Goal: Register for event/course

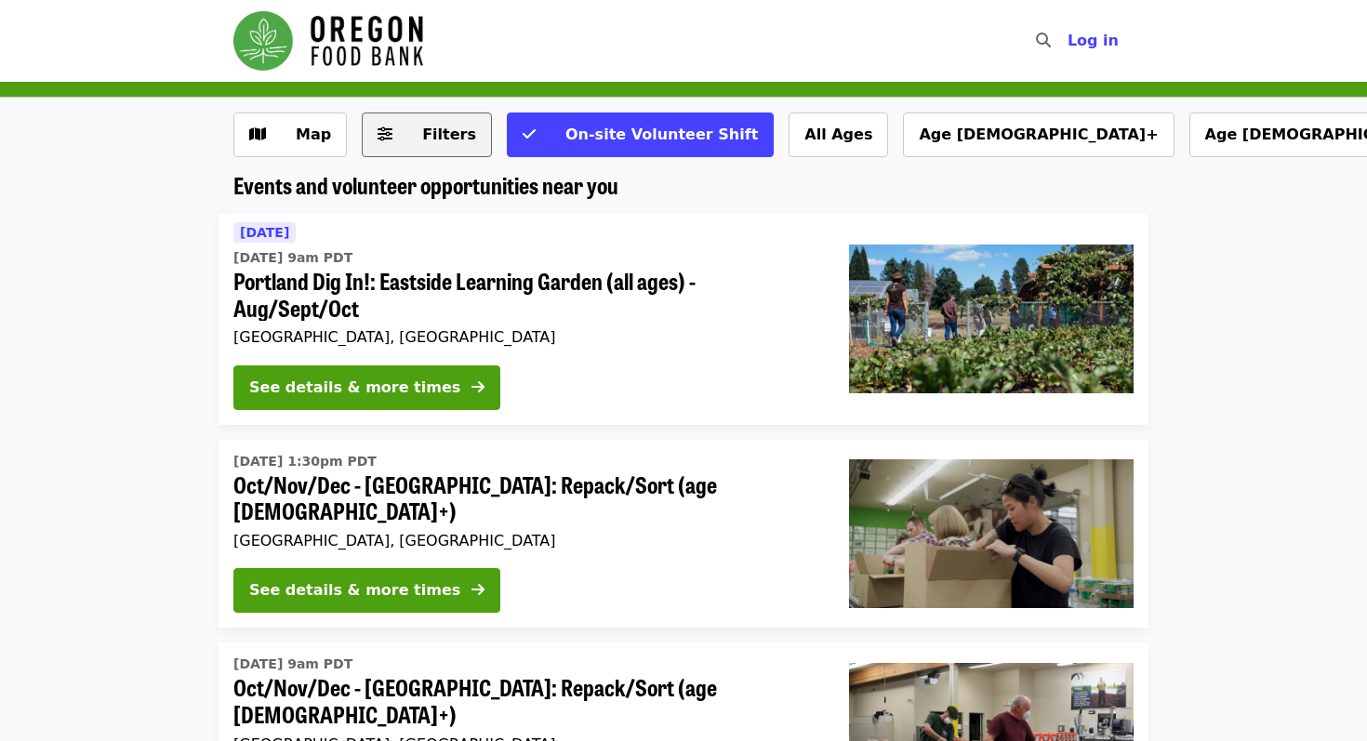
click at [436, 146] on button "Filters" at bounding box center [427, 135] width 130 height 45
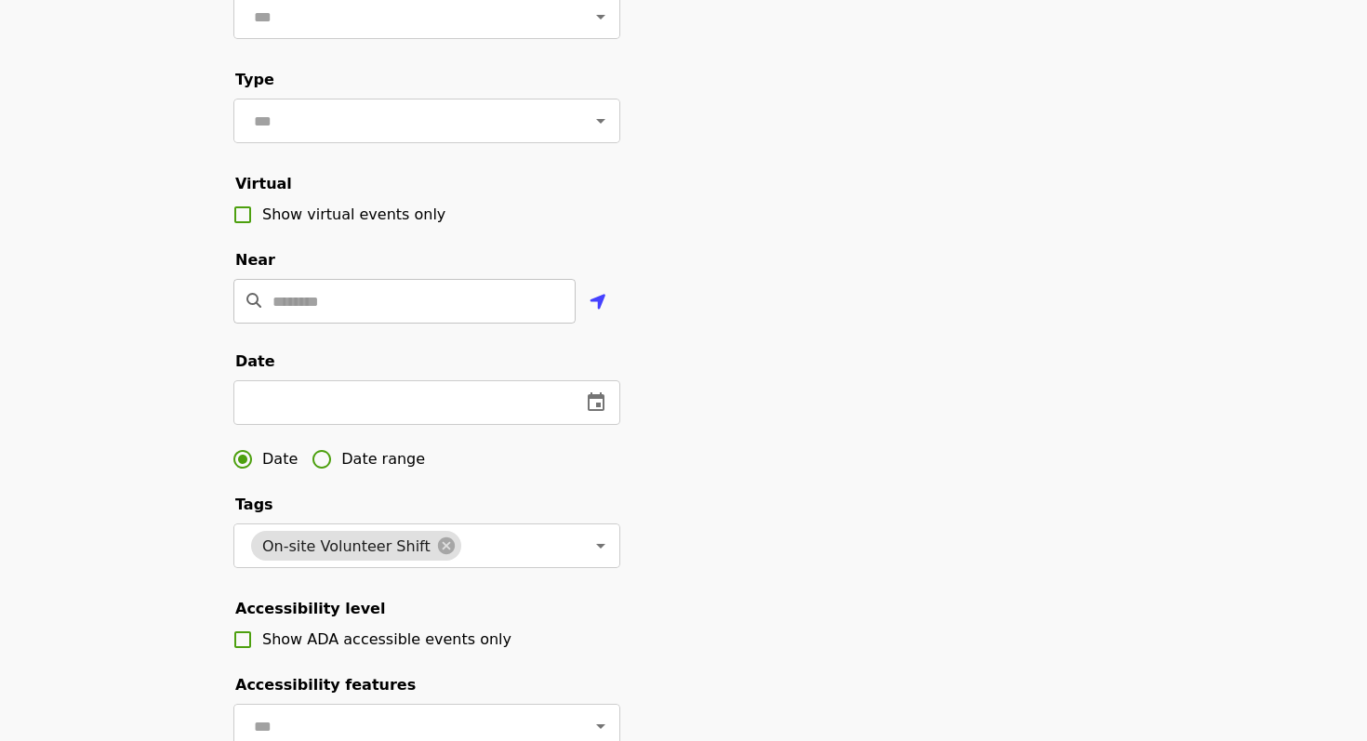
scroll to position [259, 0]
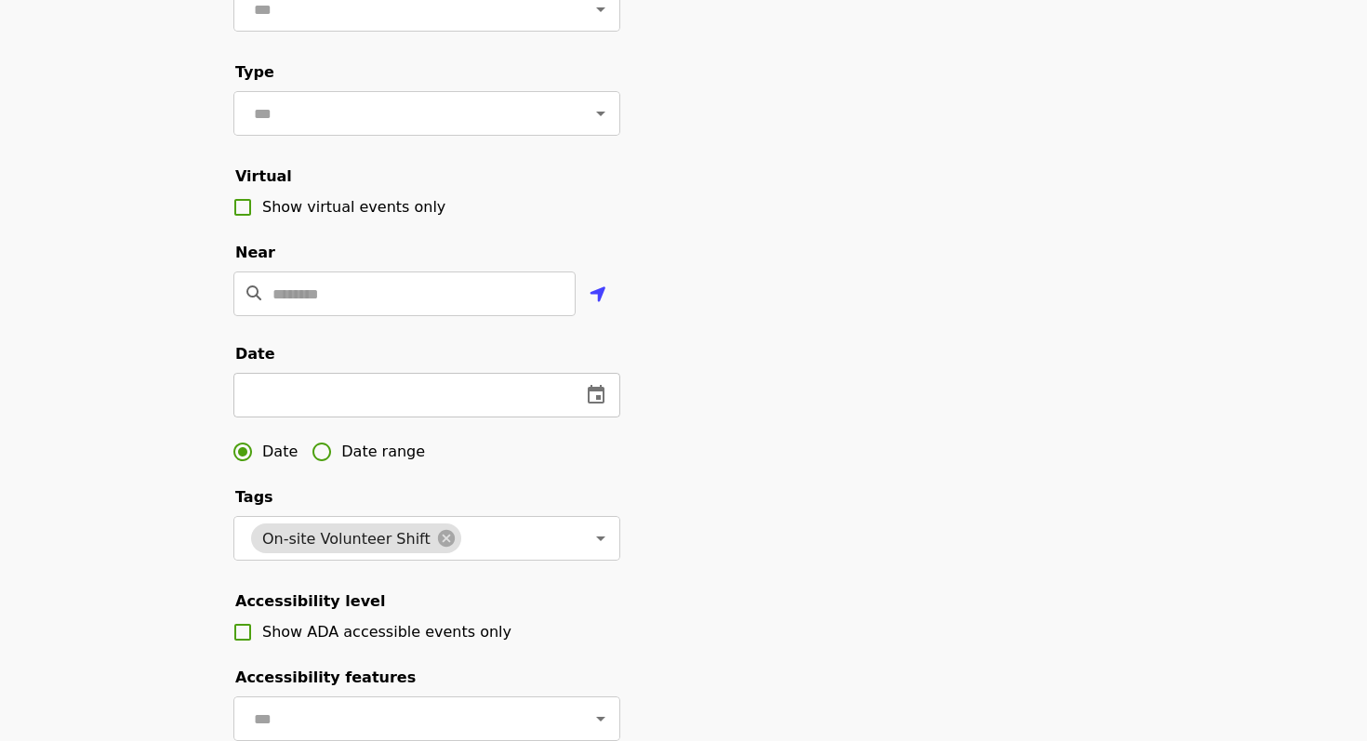
click at [278, 398] on input "text" at bounding box center [399, 395] width 333 height 45
click at [607, 394] on button "change date" at bounding box center [596, 395] width 45 height 45
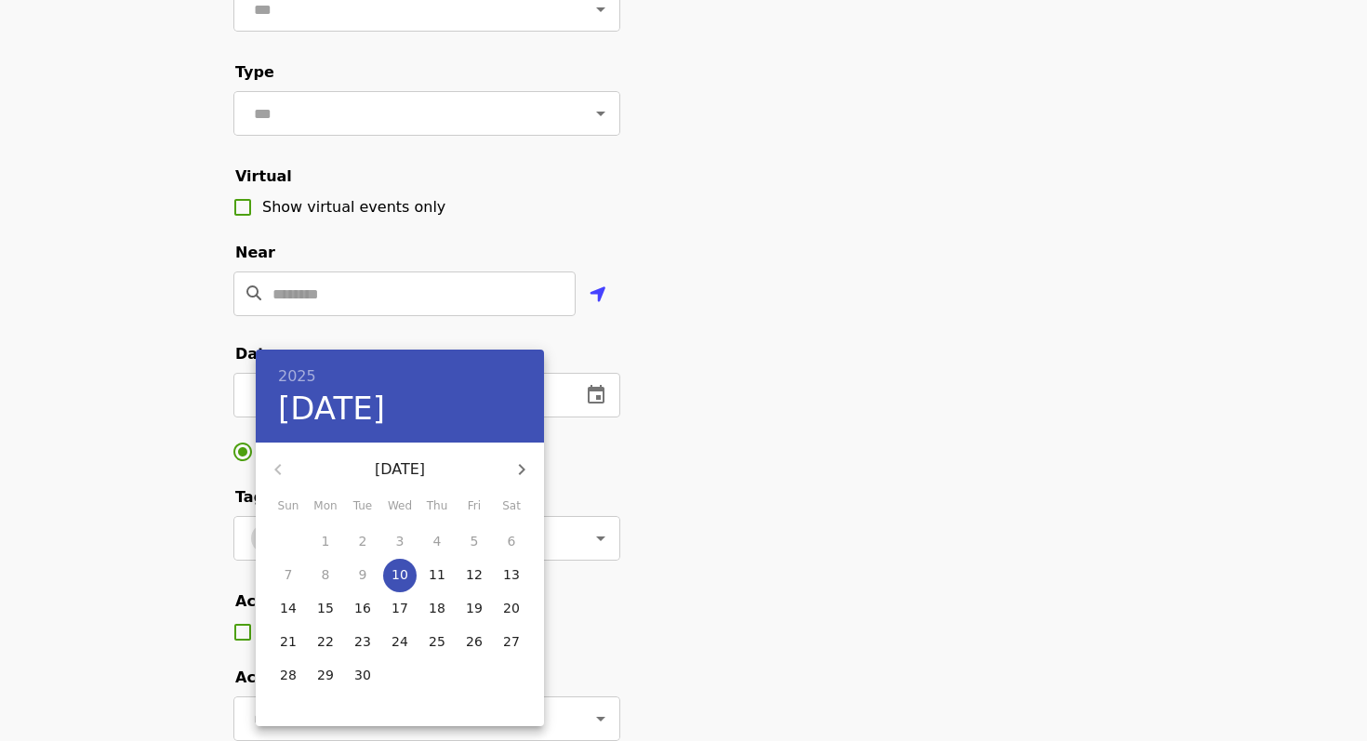
click at [514, 467] on icon "button" at bounding box center [522, 470] width 22 height 22
click at [273, 464] on icon "button" at bounding box center [278, 470] width 22 height 22
click at [283, 638] on p "21" at bounding box center [288, 642] width 17 height 19
type input "**********"
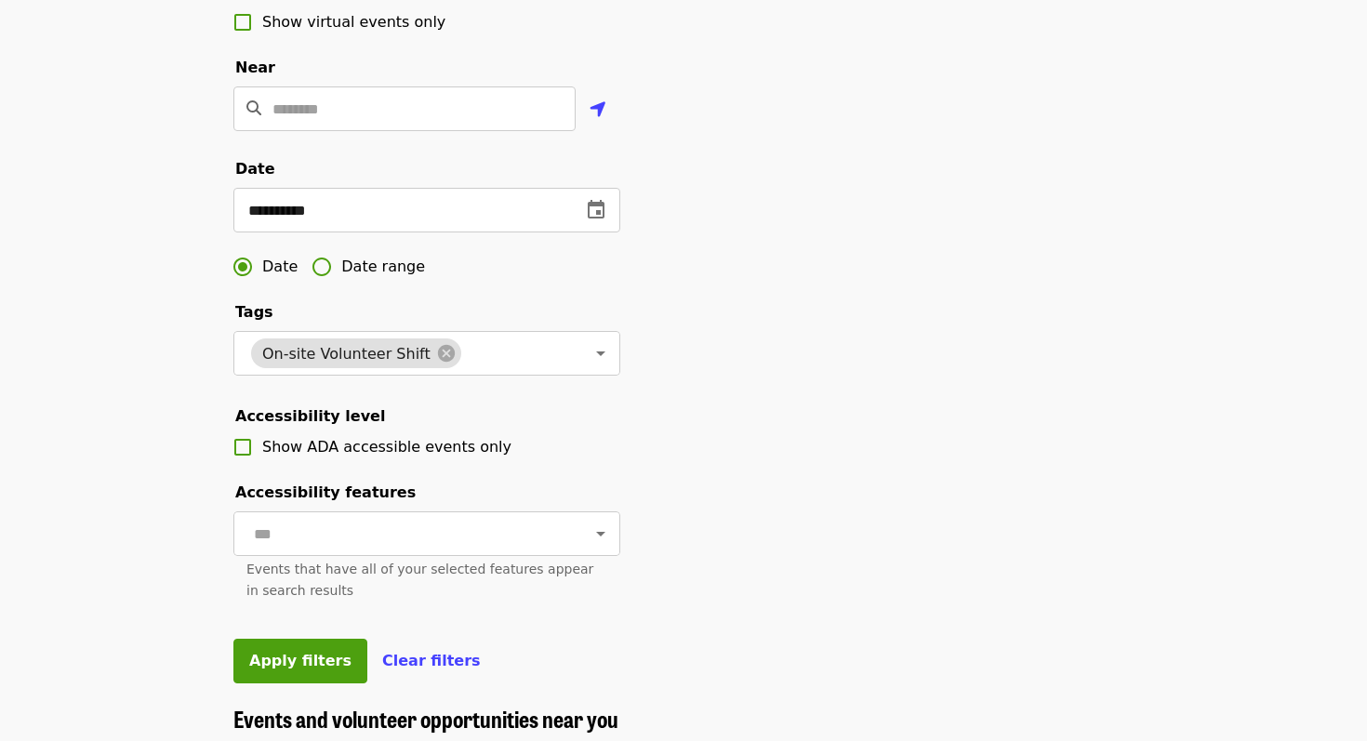
scroll to position [448, 0]
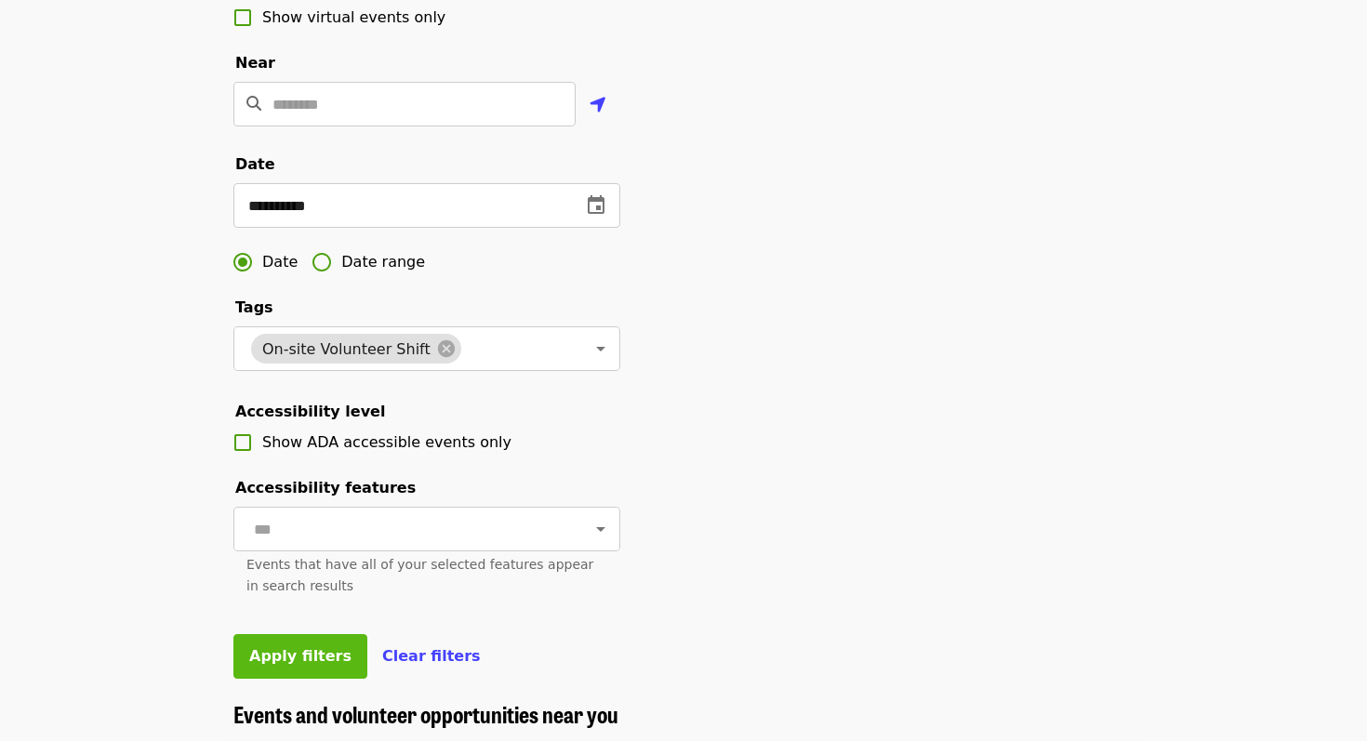
click at [269, 660] on span "Apply filters" at bounding box center [300, 656] width 102 height 18
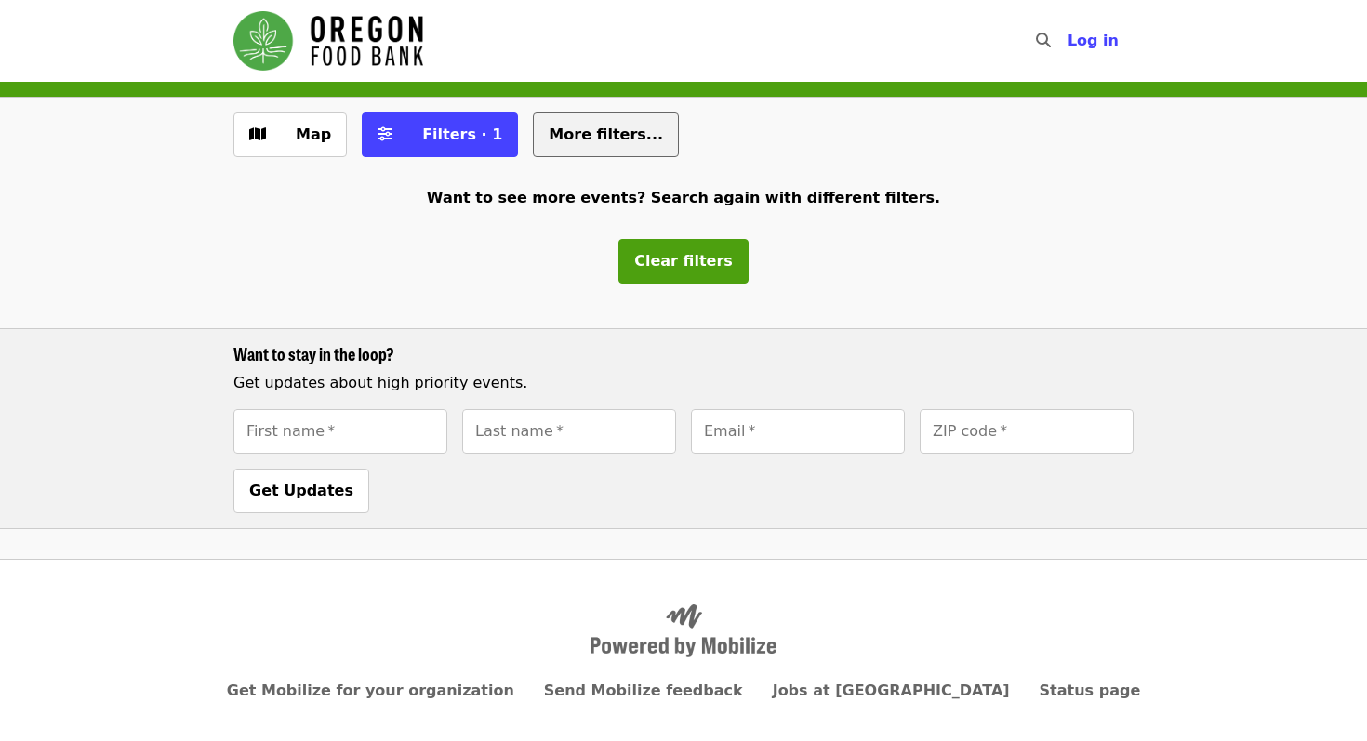
click at [604, 122] on button "More filters..." at bounding box center [606, 135] width 146 height 45
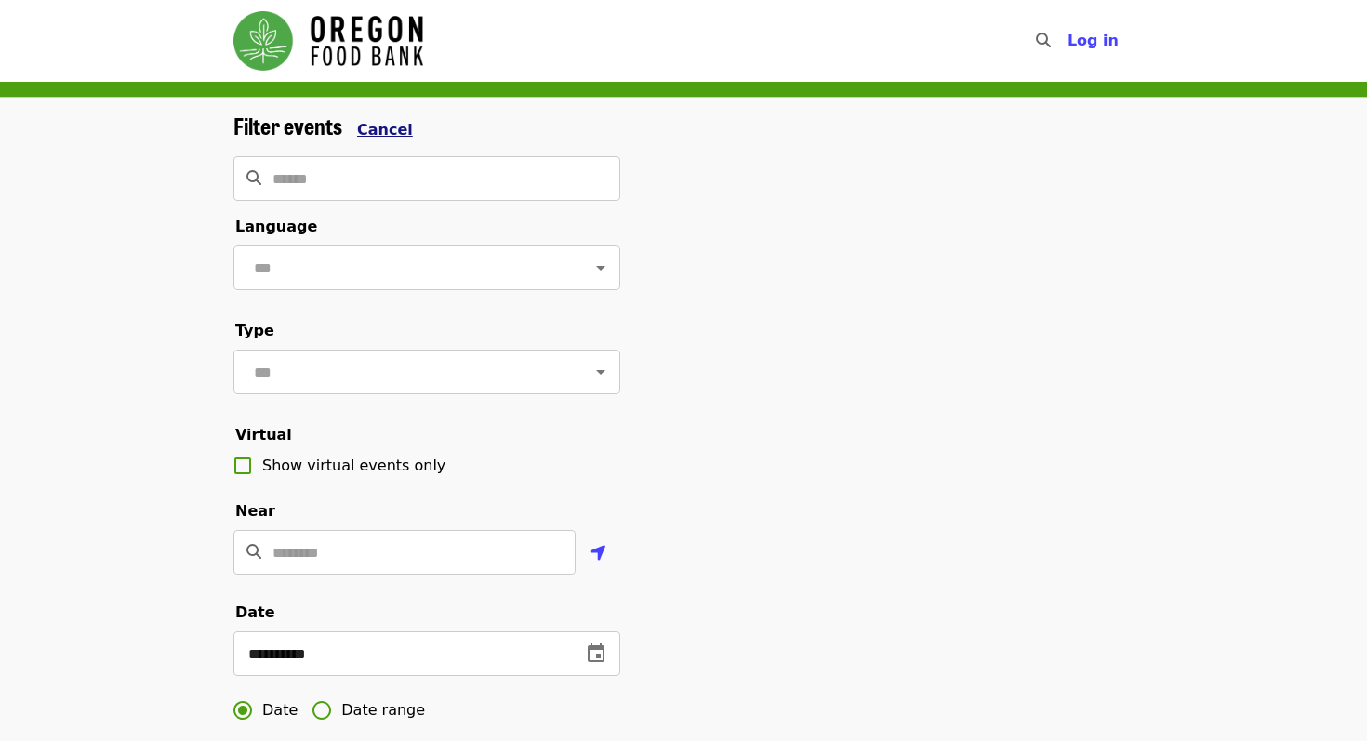
click at [375, 130] on span "Cancel" at bounding box center [385, 130] width 56 height 18
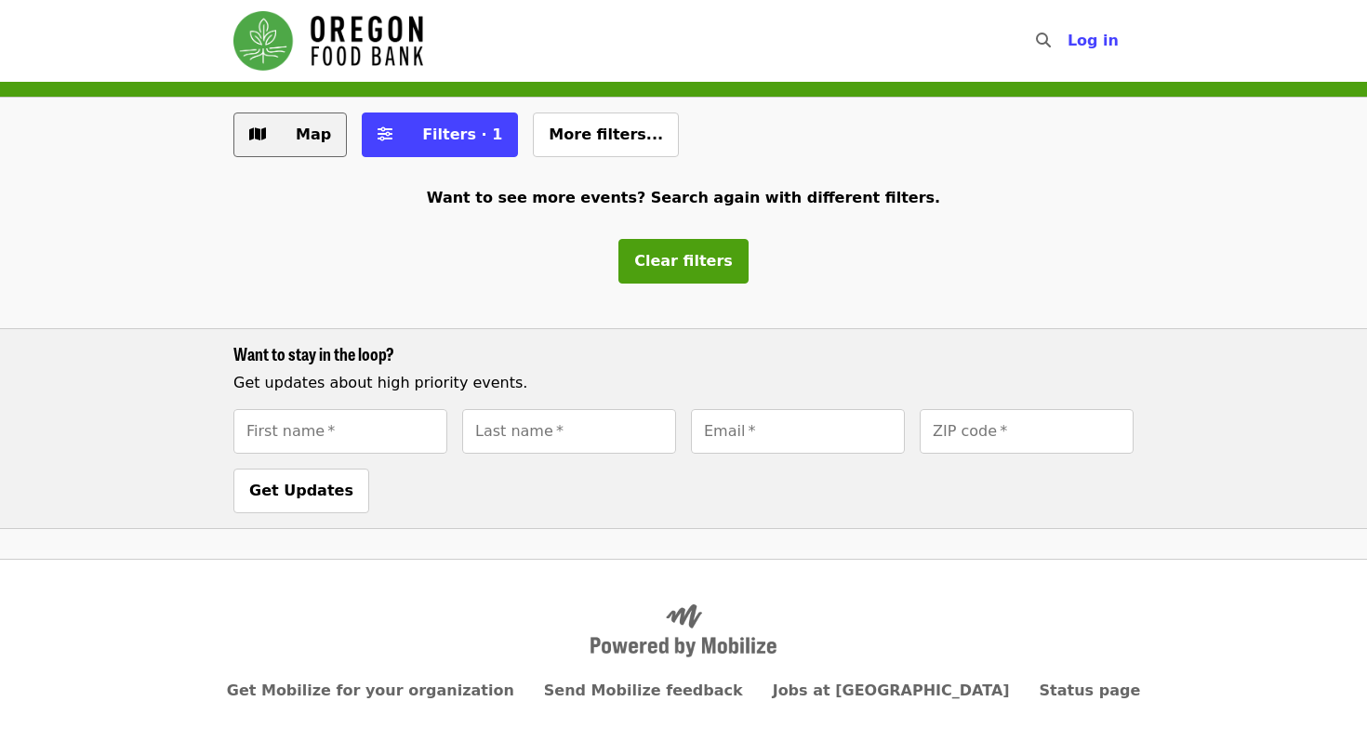
click at [277, 127] on span "Map" at bounding box center [304, 135] width 54 height 22
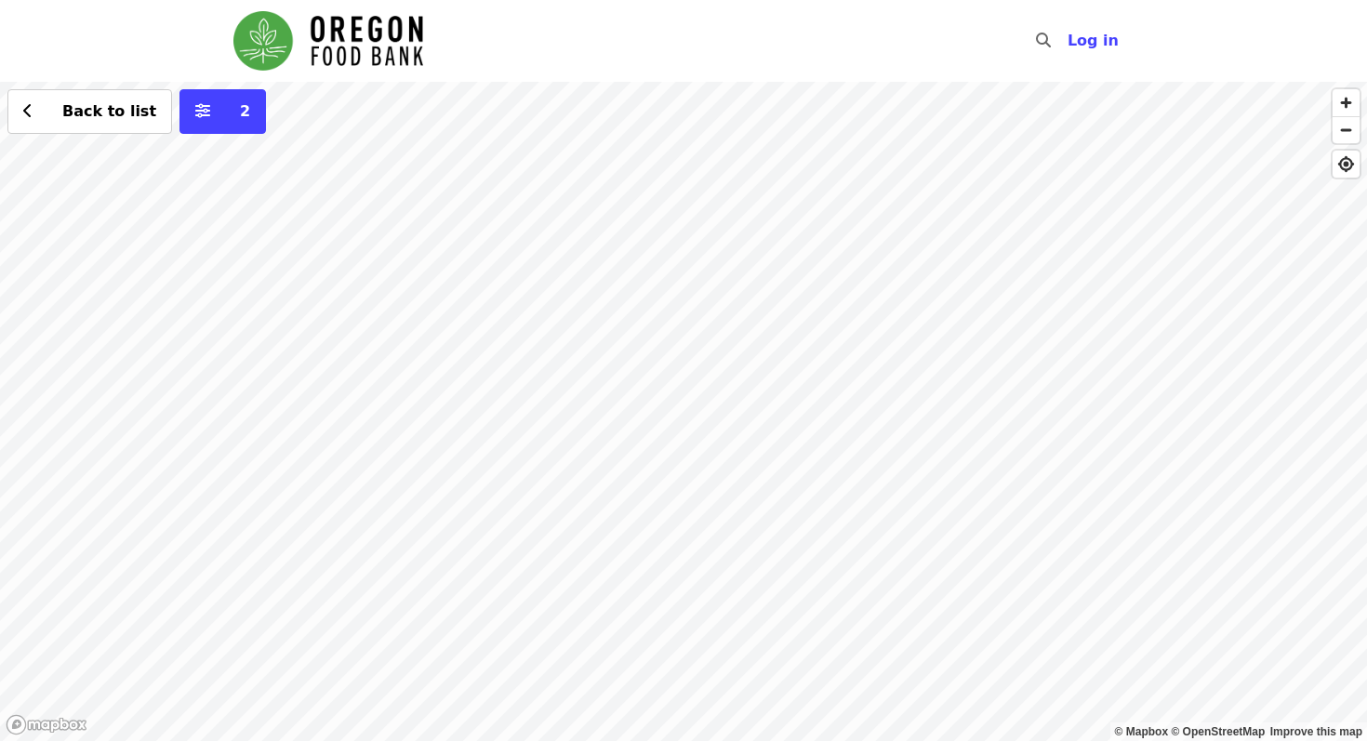
click at [491, 218] on div "Back to list 2" at bounding box center [683, 412] width 1367 height 660
drag, startPoint x: 474, startPoint y: 163, endPoint x: 495, endPoint y: 281, distance: 119.9
click at [495, 281] on div "Back to list 2" at bounding box center [683, 412] width 1367 height 660
click at [529, 234] on div "Back to list 2" at bounding box center [683, 412] width 1367 height 660
drag, startPoint x: 304, startPoint y: 322, endPoint x: 611, endPoint y: 457, distance: 335.3
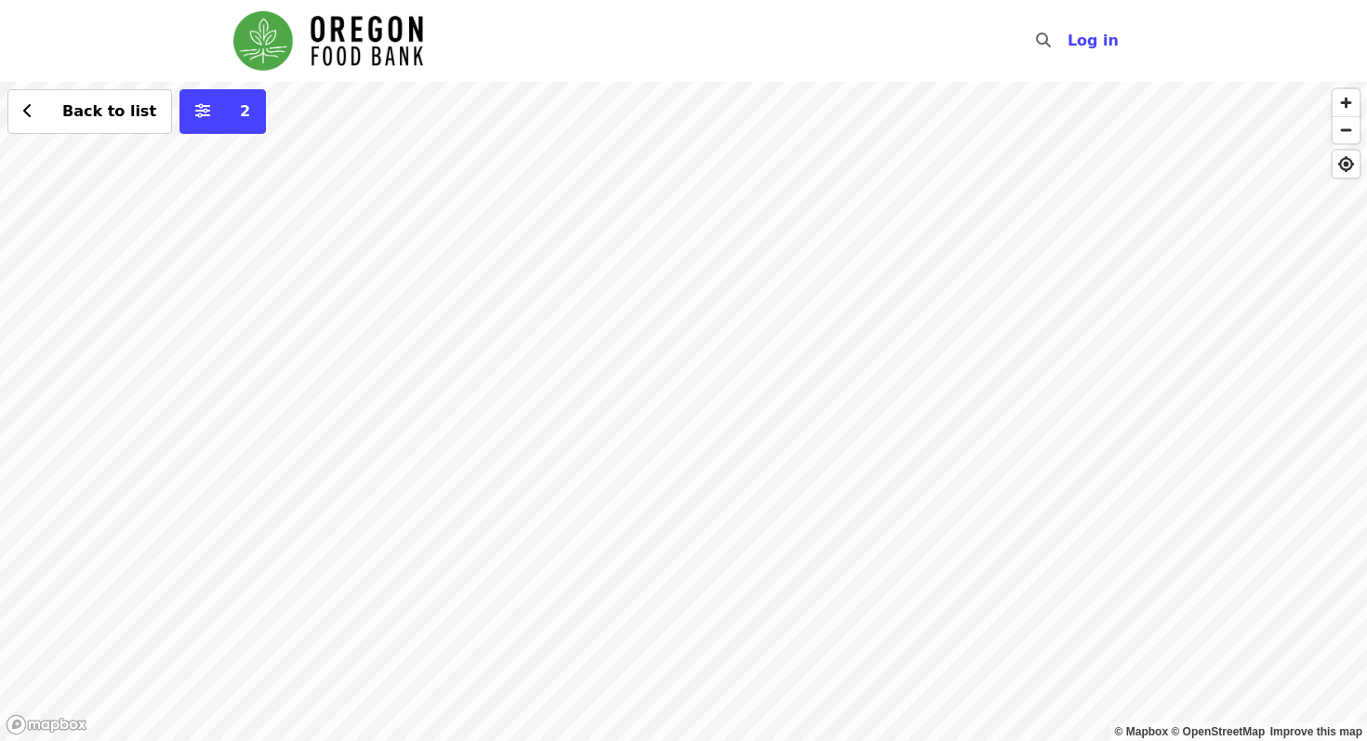
click at [611, 457] on div "Back to list 2" at bounding box center [683, 412] width 1367 height 660
click at [63, 113] on span "Back to list" at bounding box center [109, 111] width 94 height 18
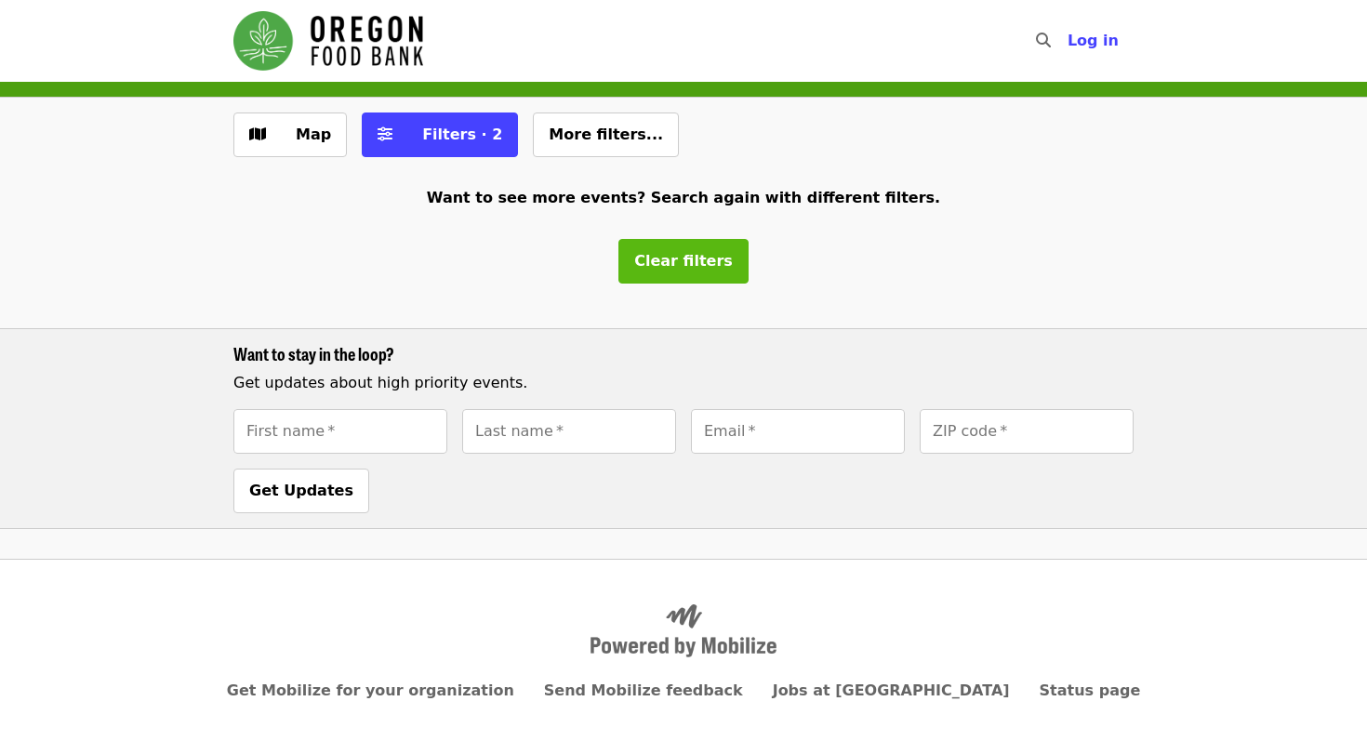
click at [710, 264] on span "Clear filters" at bounding box center [683, 261] width 99 height 18
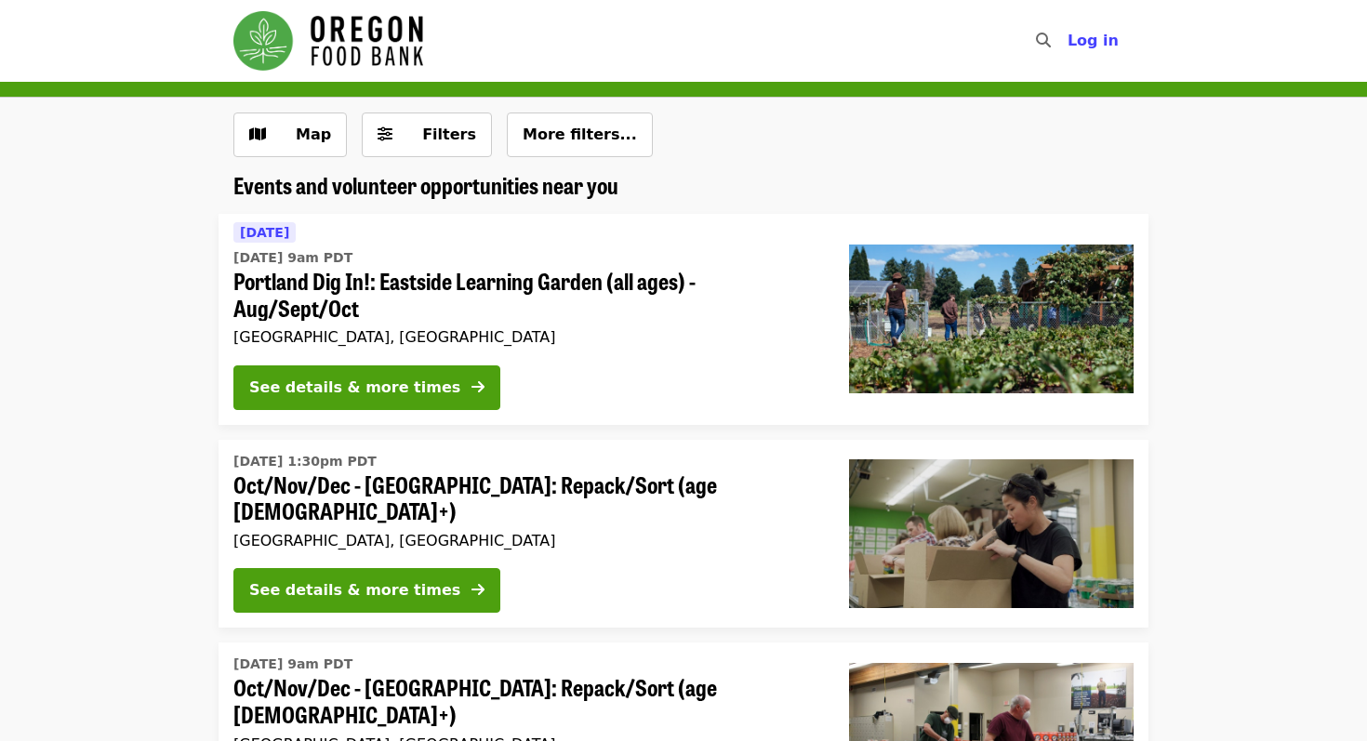
scroll to position [56, 0]
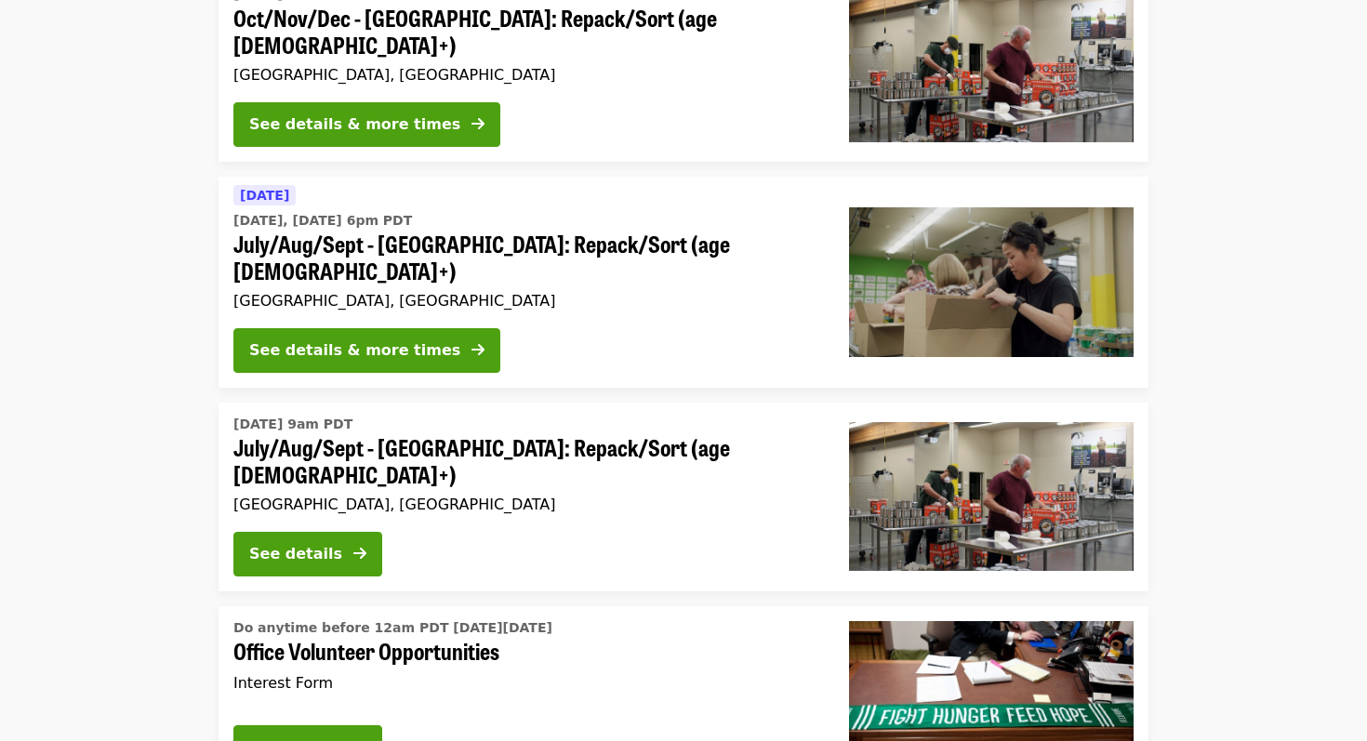
scroll to position [672, 0]
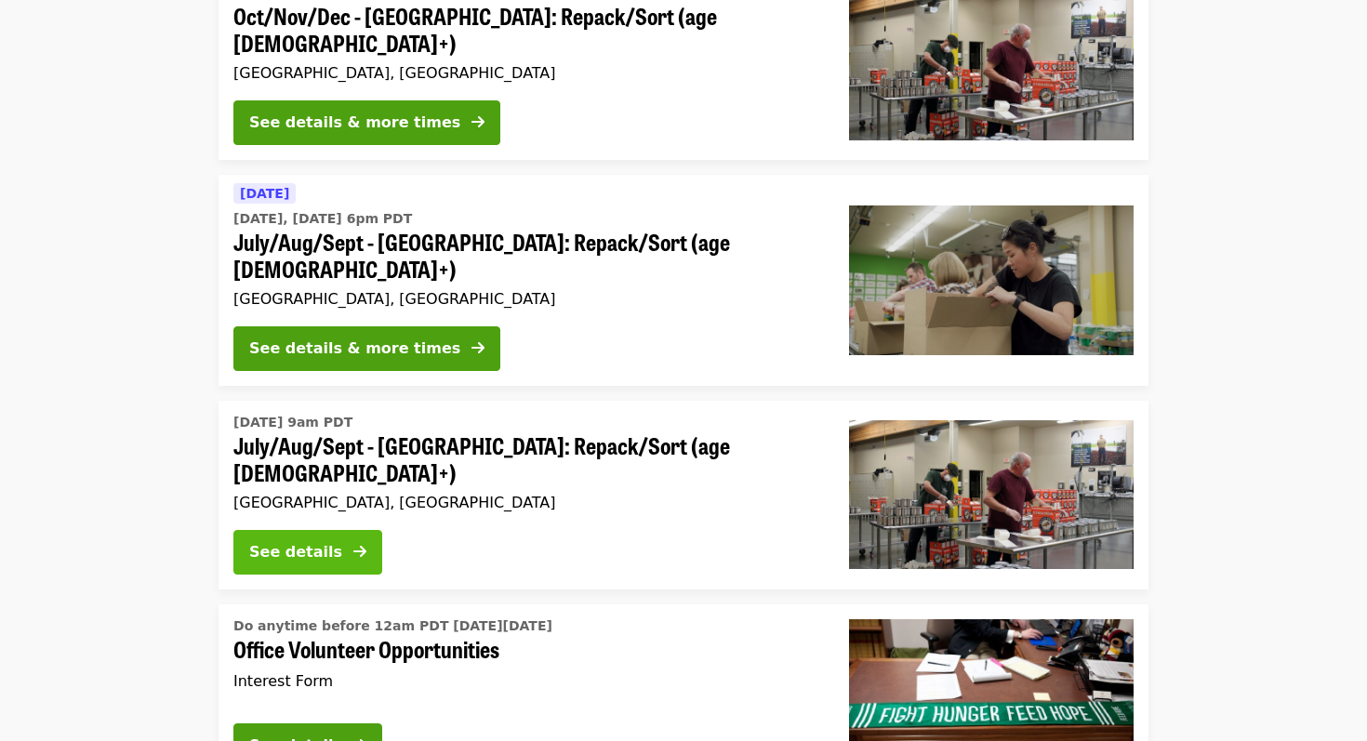
click at [314, 541] on div "See details" at bounding box center [295, 552] width 93 height 22
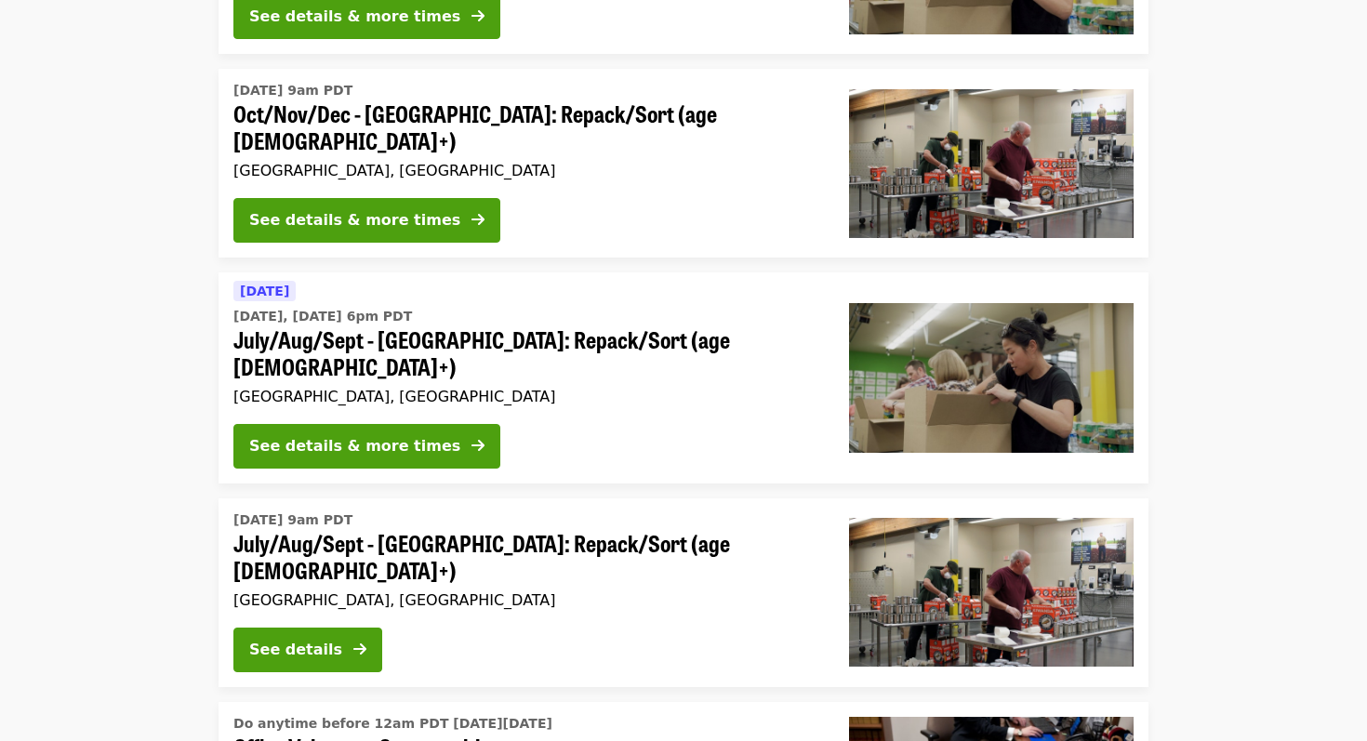
scroll to position [582, 0]
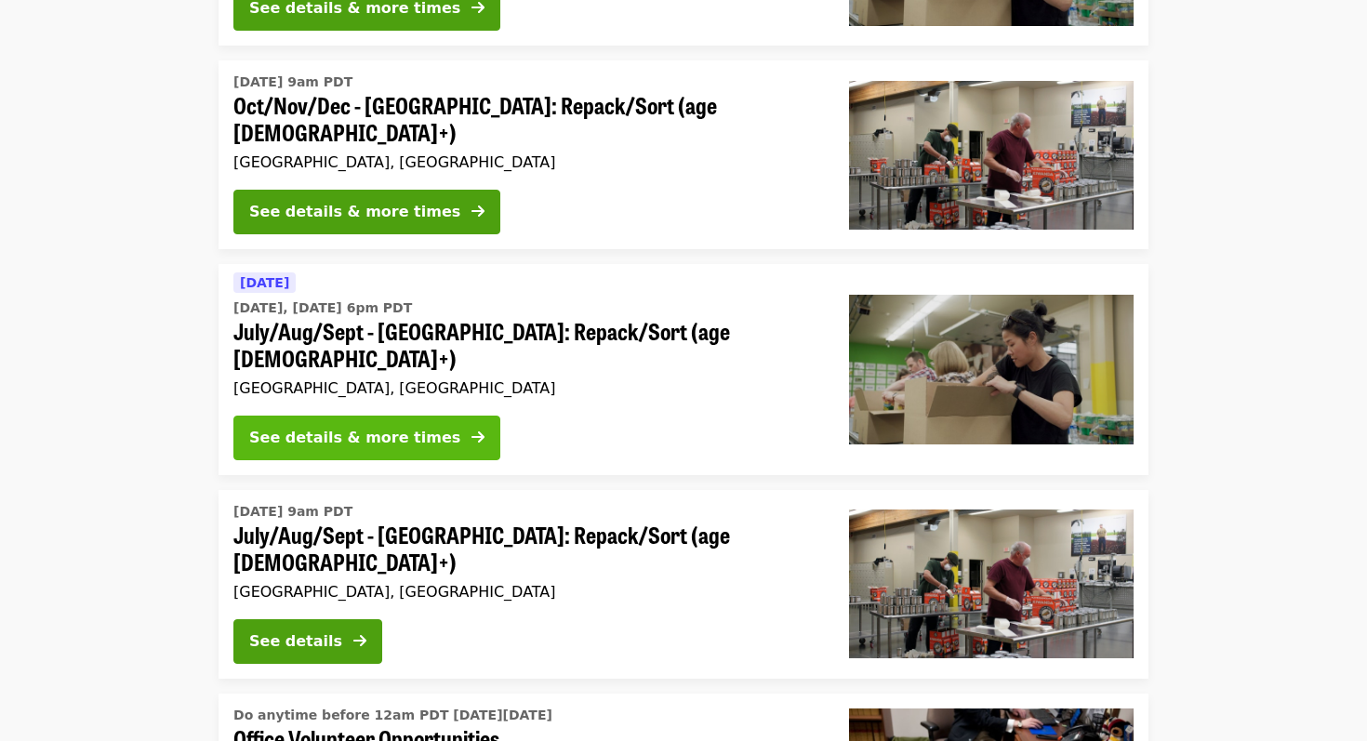
click at [472, 429] on icon "arrow-right icon" at bounding box center [478, 438] width 13 height 18
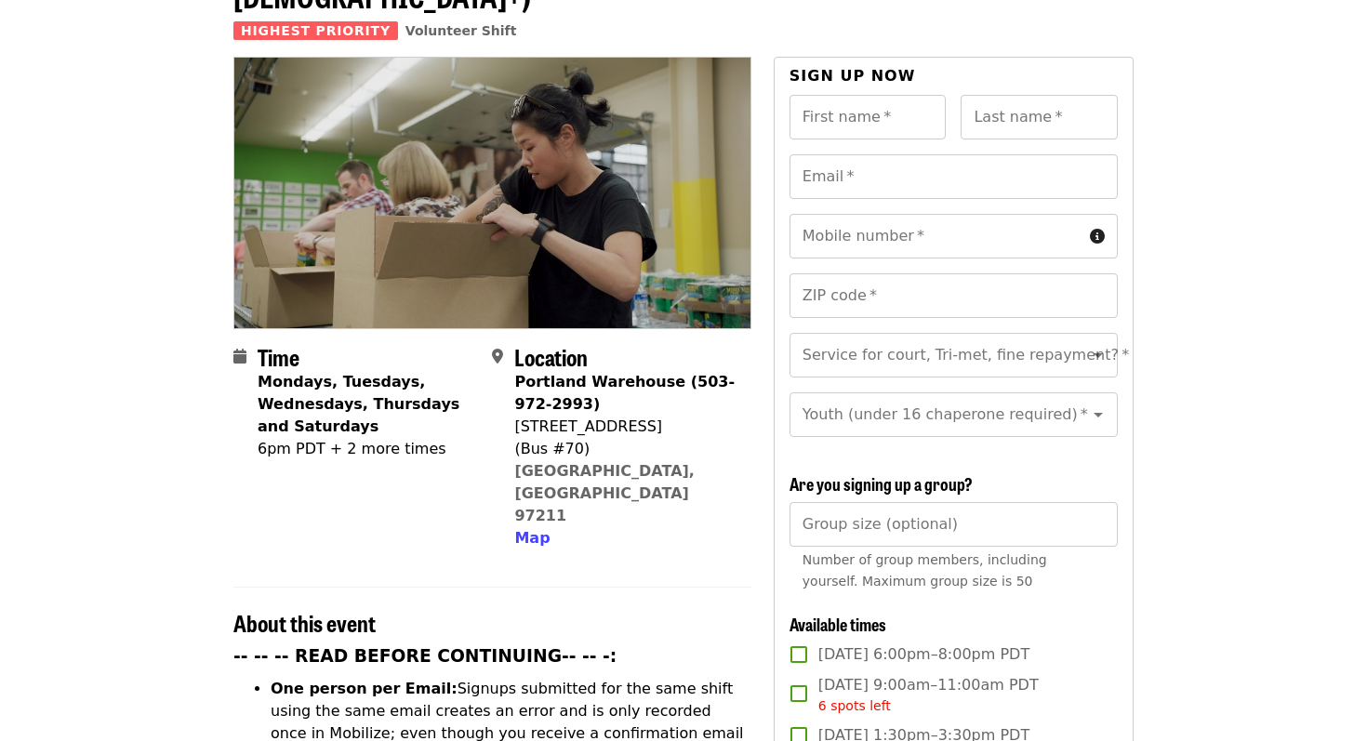
scroll to position [159, 0]
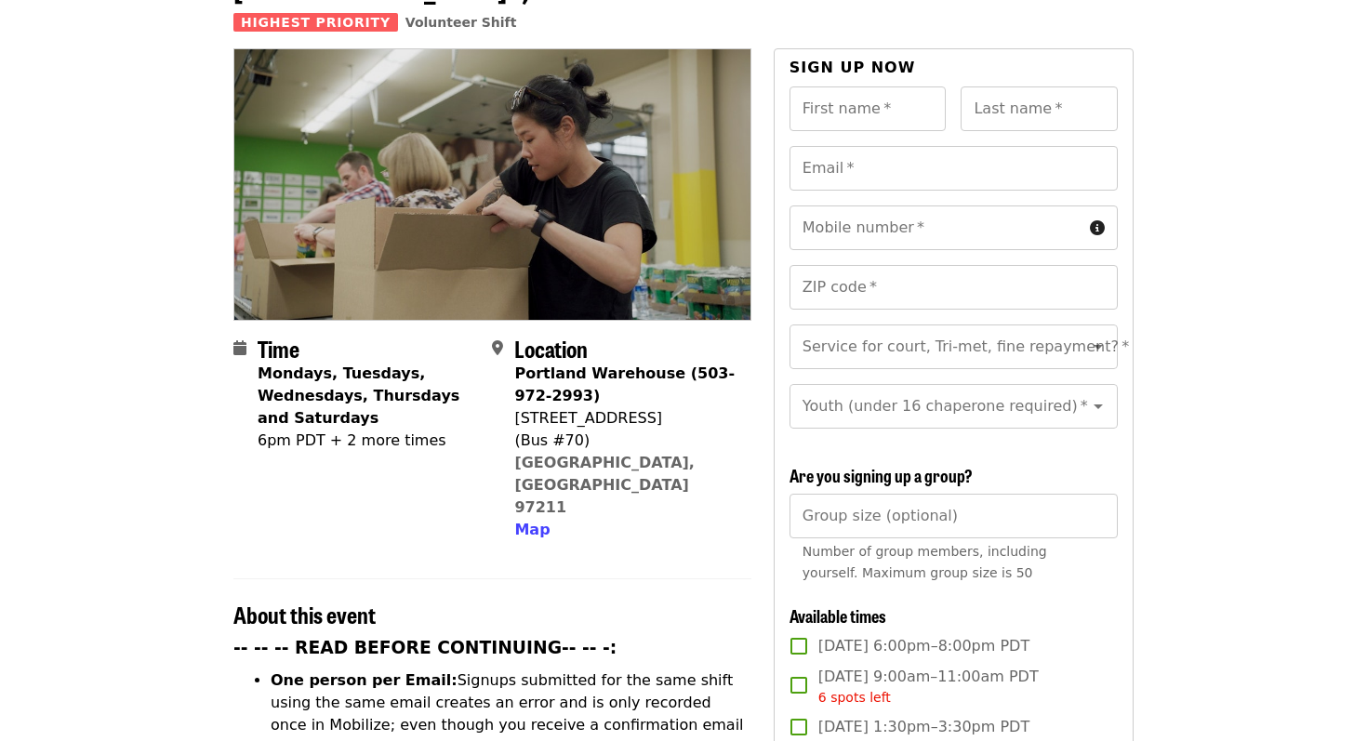
click at [388, 430] on div "6pm PDT + 2 more times" at bounding box center [368, 441] width 220 height 22
click at [331, 430] on div "6pm PDT + 2 more times" at bounding box center [368, 441] width 220 height 22
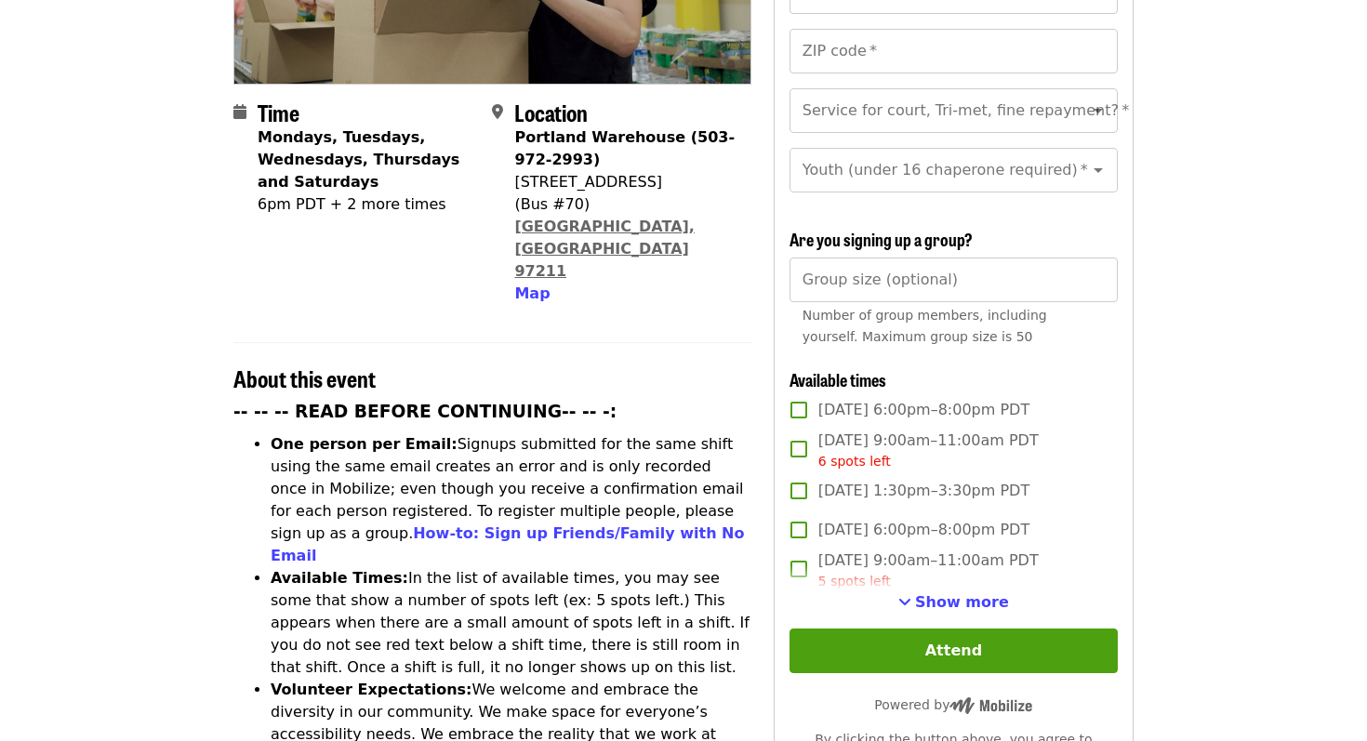
scroll to position [402, 0]
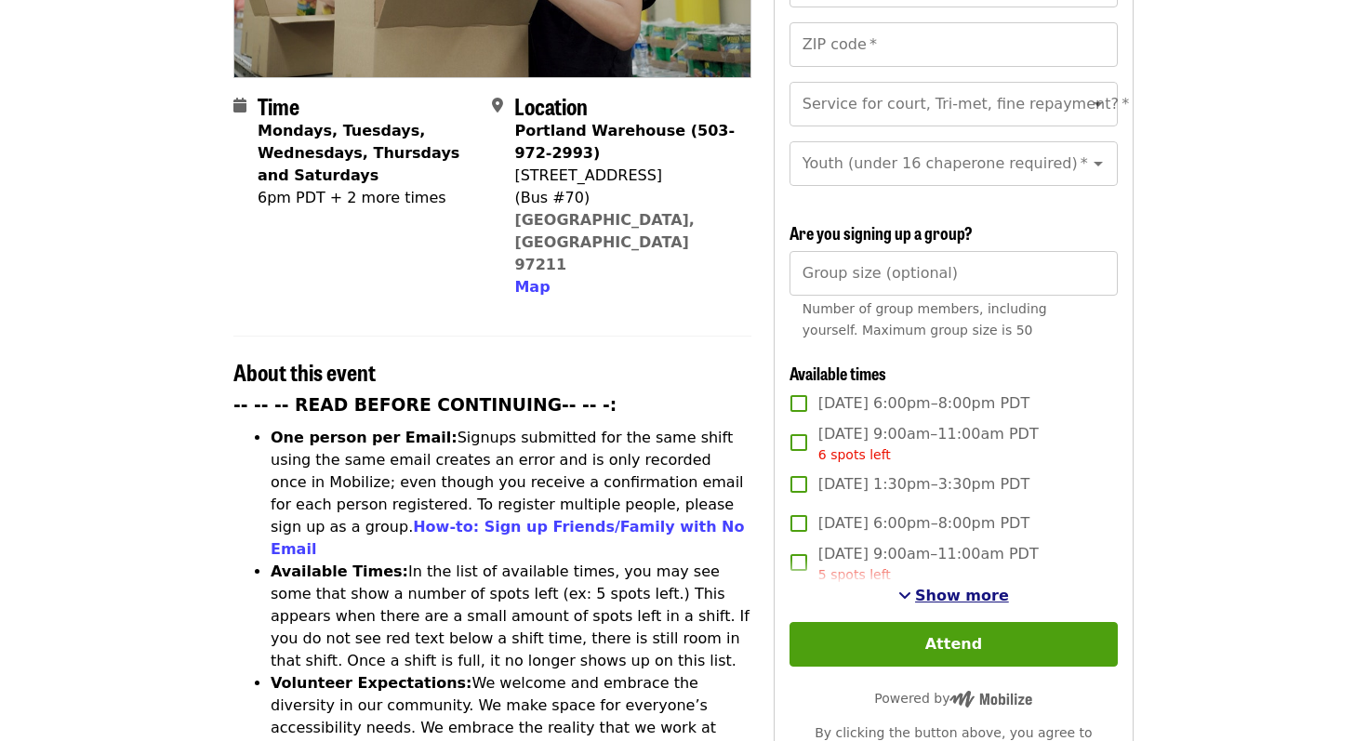
click at [922, 585] on button "Show more" at bounding box center [954, 596] width 111 height 22
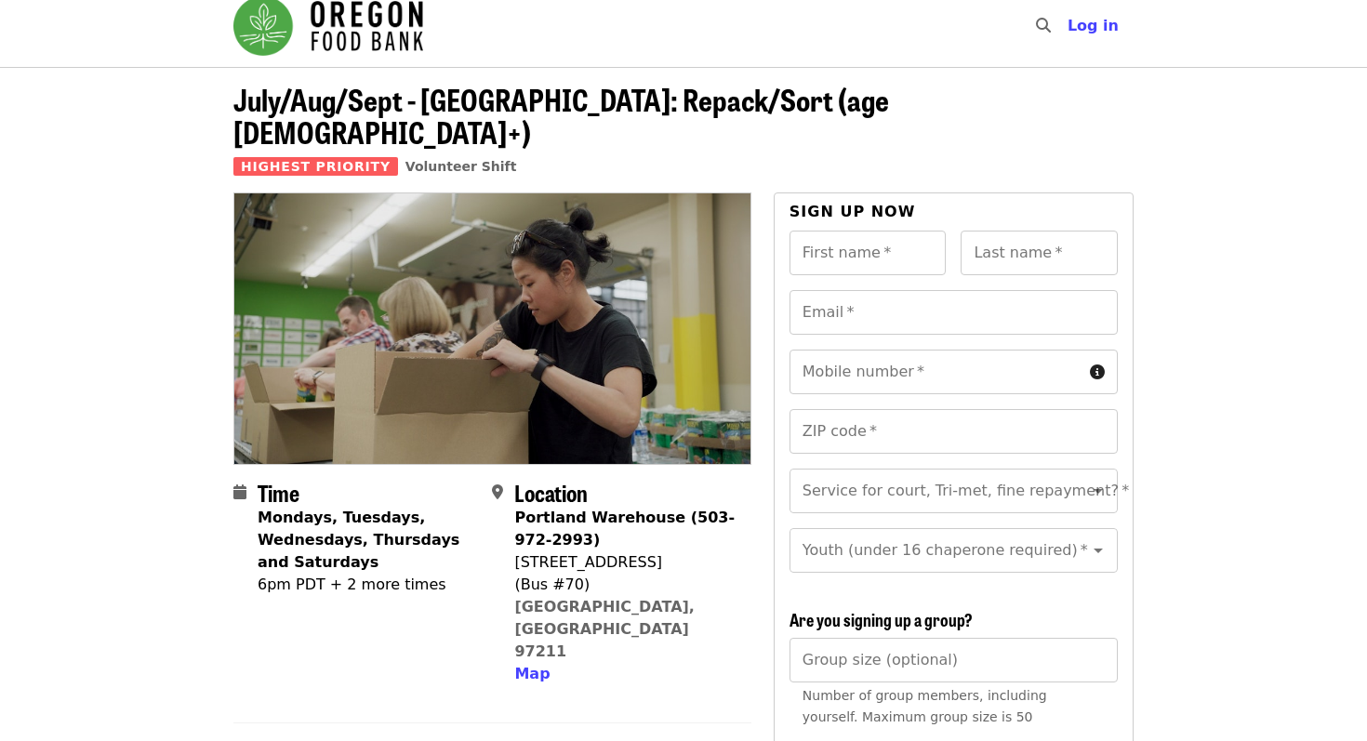
scroll to position [0, 0]
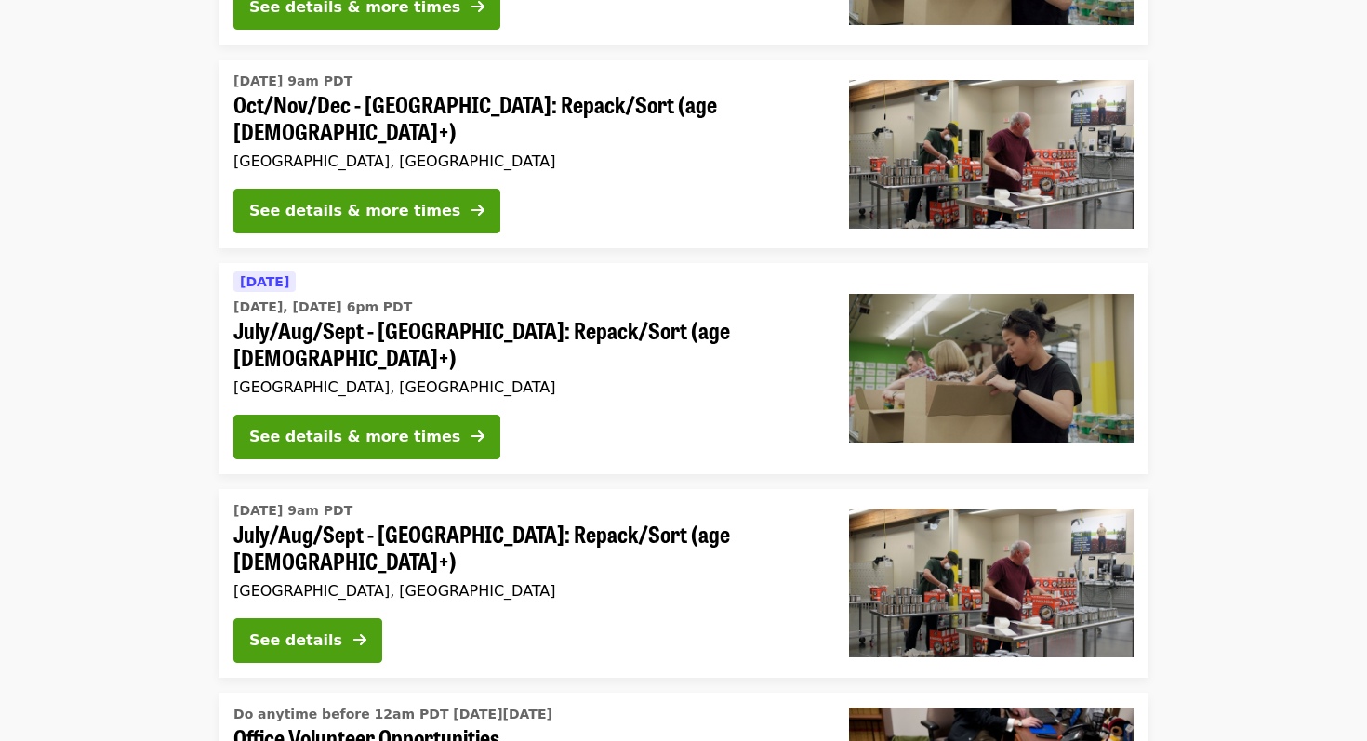
scroll to position [587, 0]
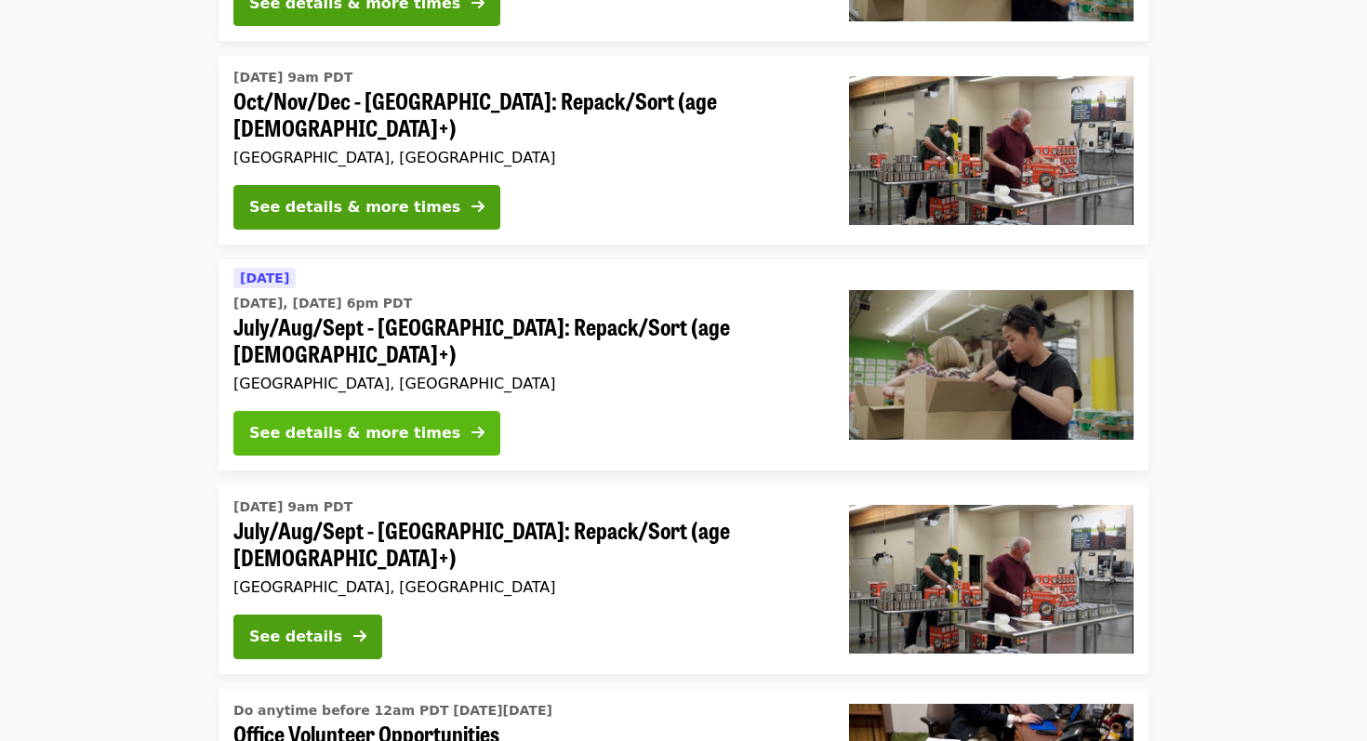
click at [401, 422] on div "See details & more times" at bounding box center [354, 433] width 211 height 22
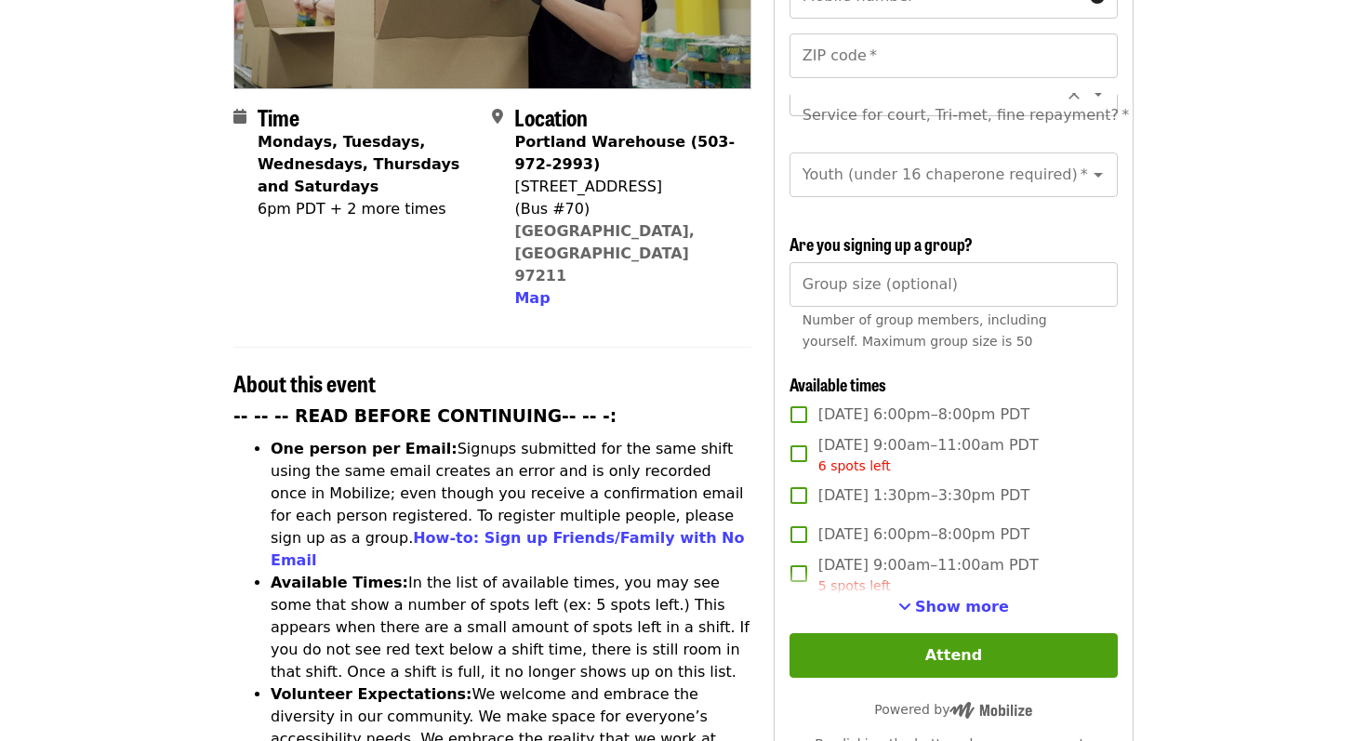
scroll to position [418, 0]
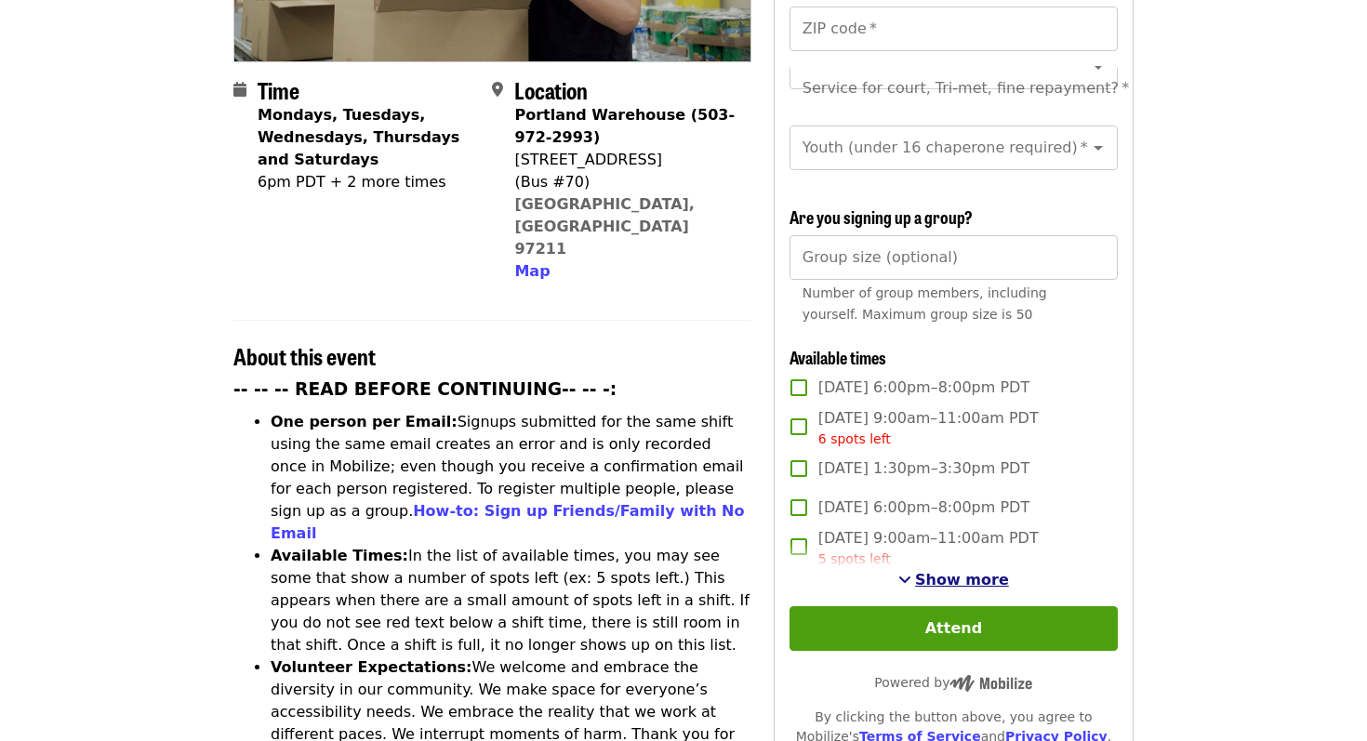
click at [943, 571] on span "Show more" at bounding box center [962, 580] width 94 height 18
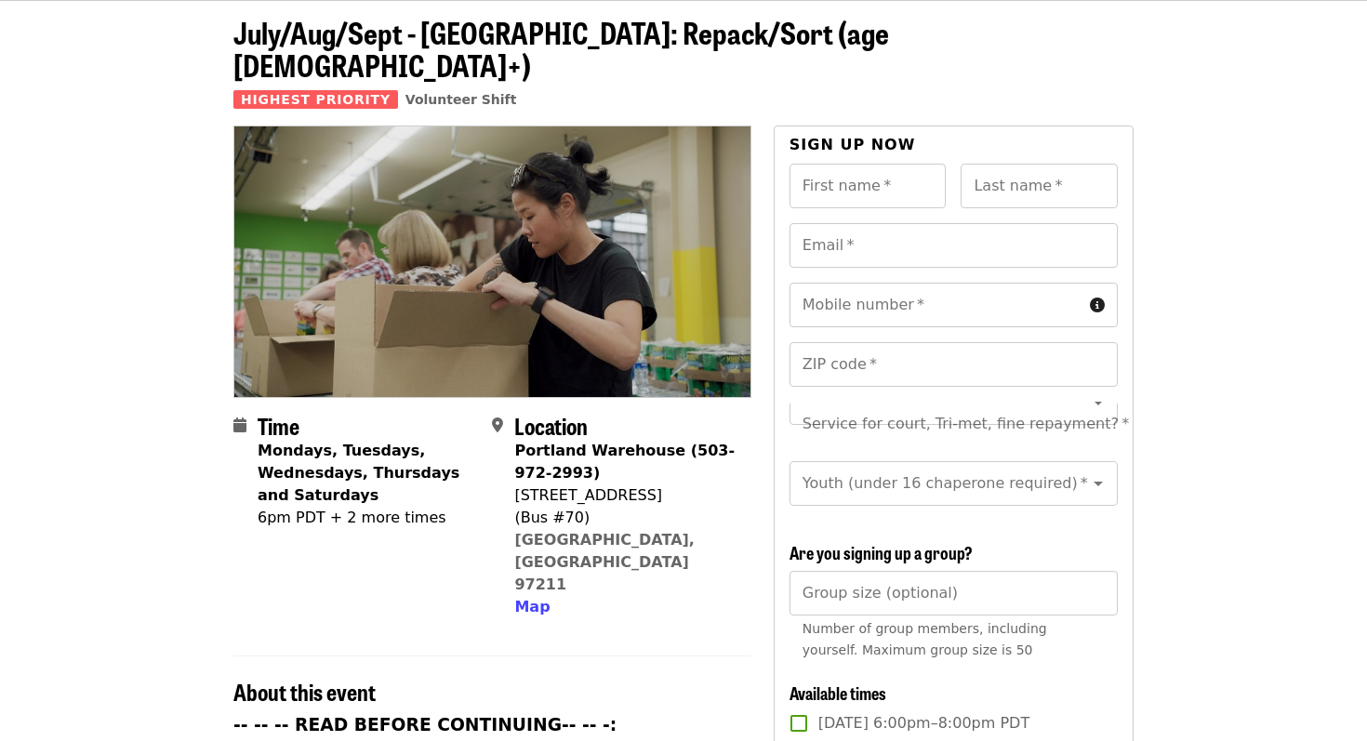
scroll to position [0, 0]
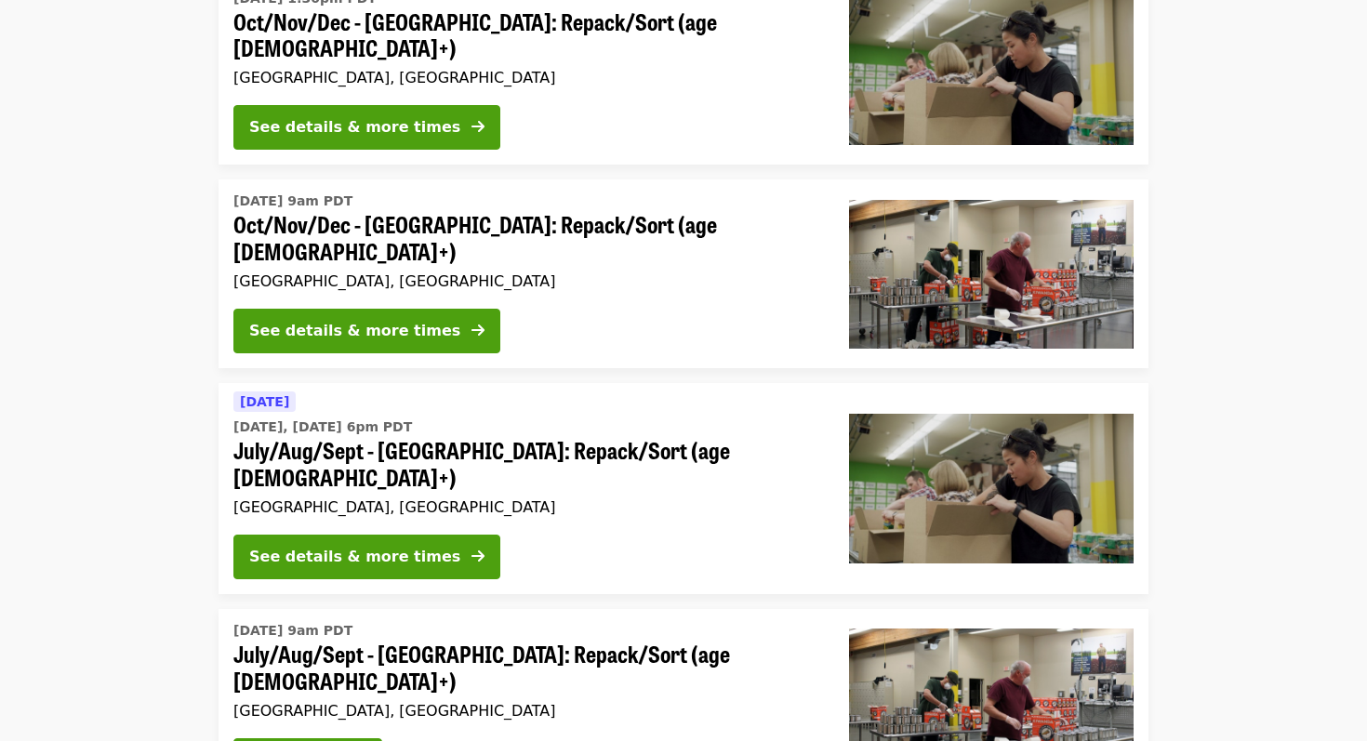
scroll to position [467, 0]
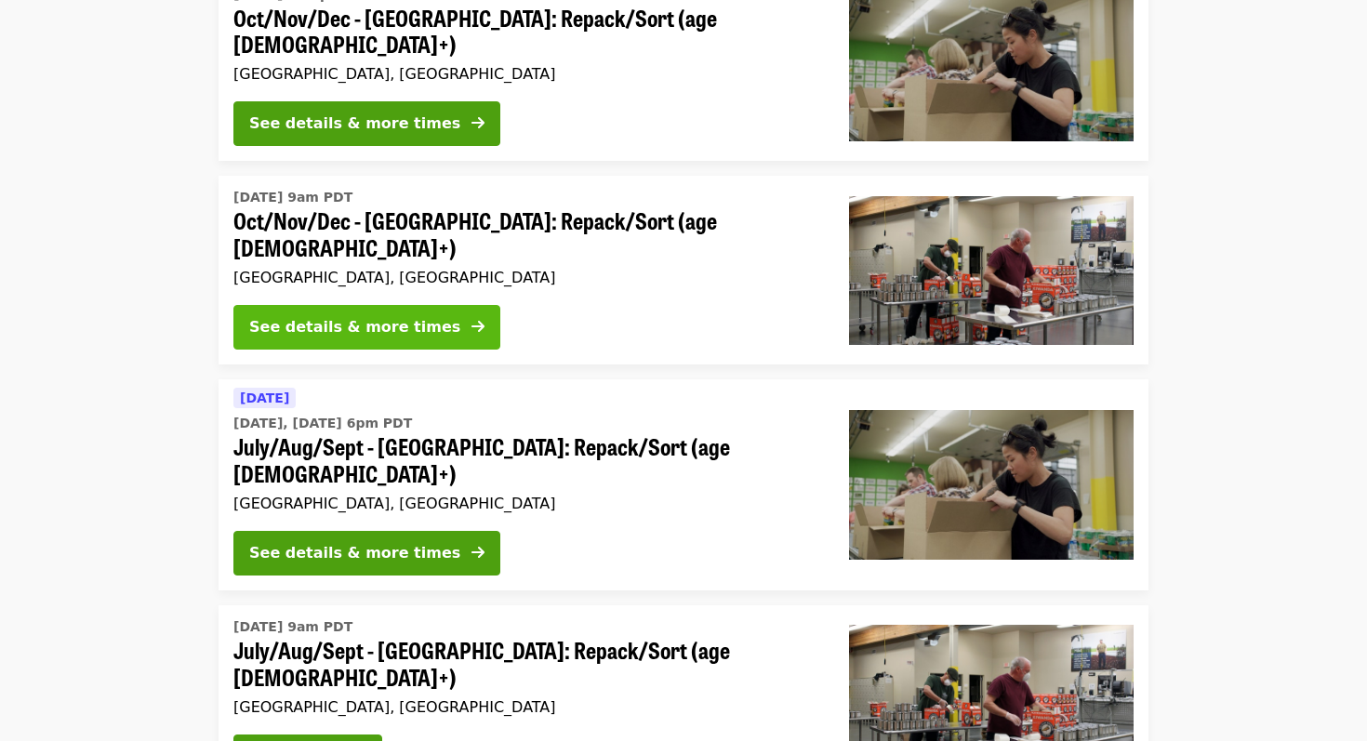
click at [362, 316] on div "See details & more times" at bounding box center [354, 327] width 211 height 22
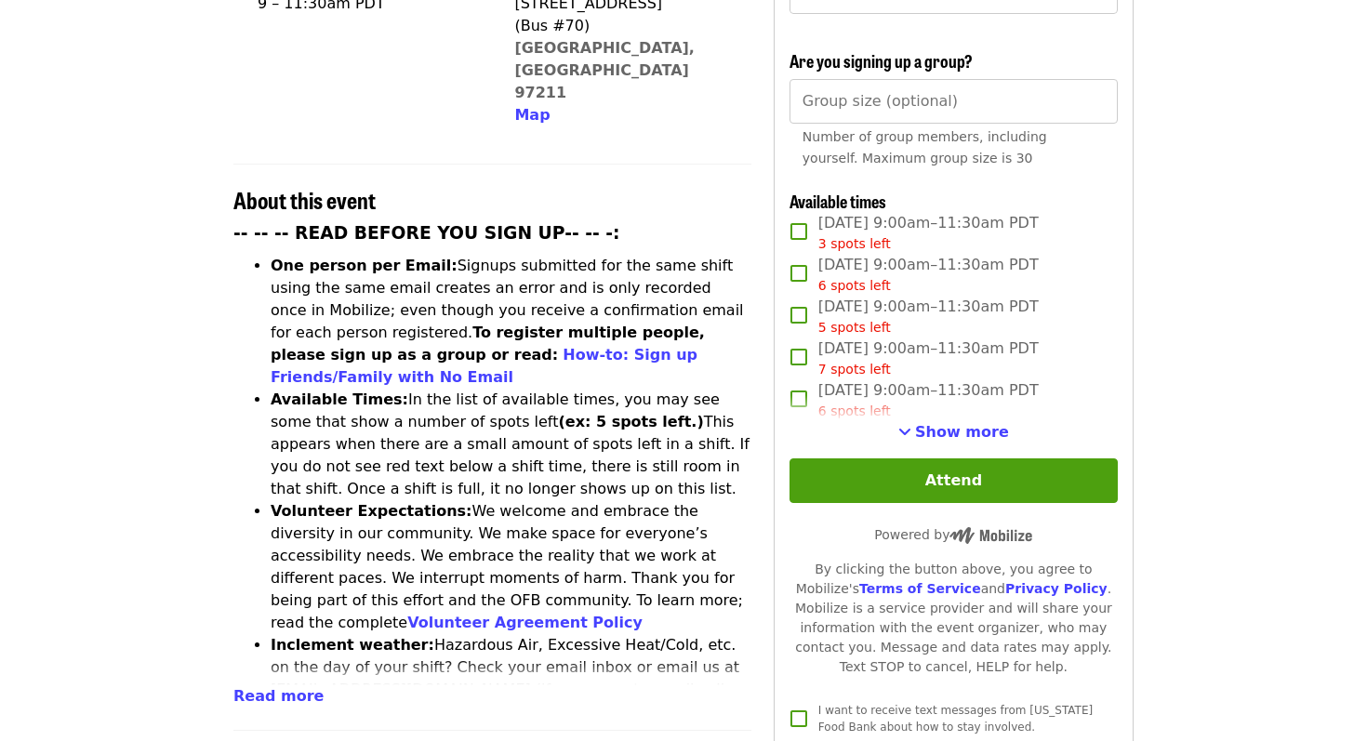
scroll to position [591, 0]
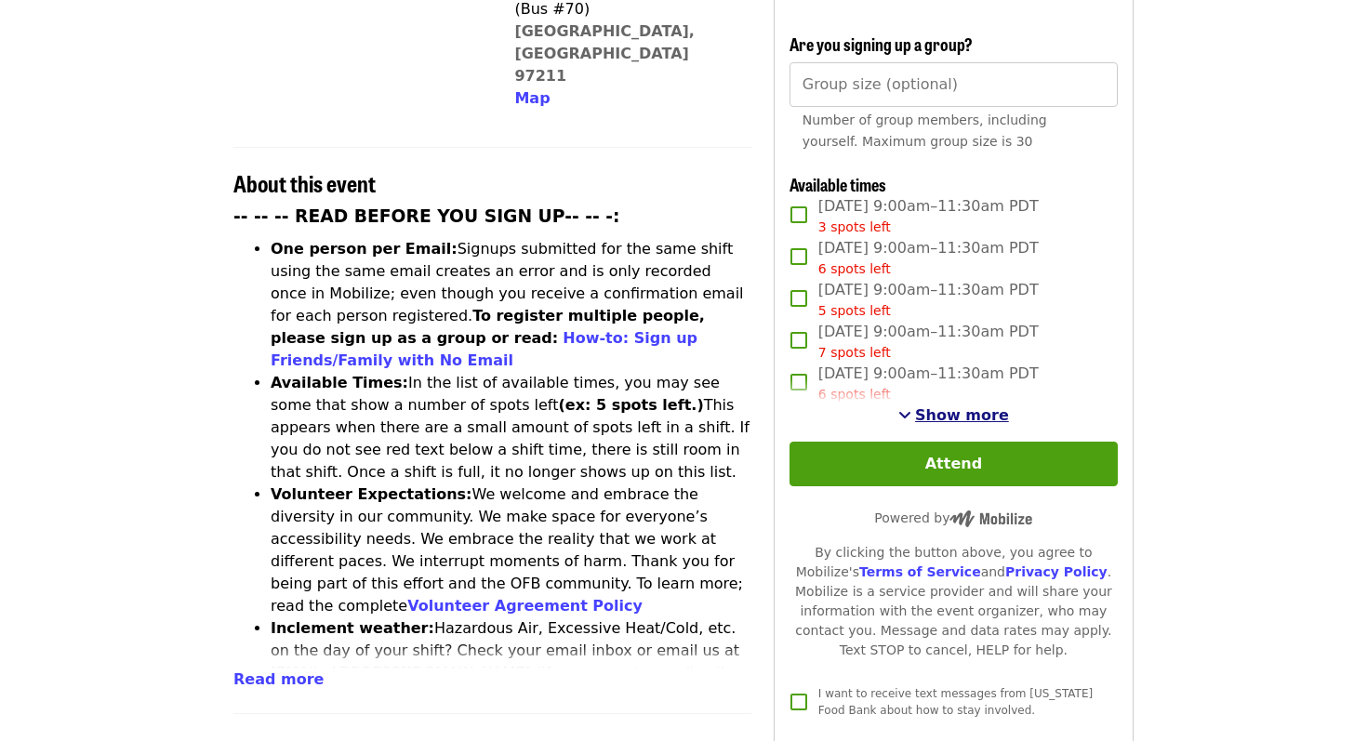
click at [958, 406] on span "Show more" at bounding box center [962, 415] width 94 height 18
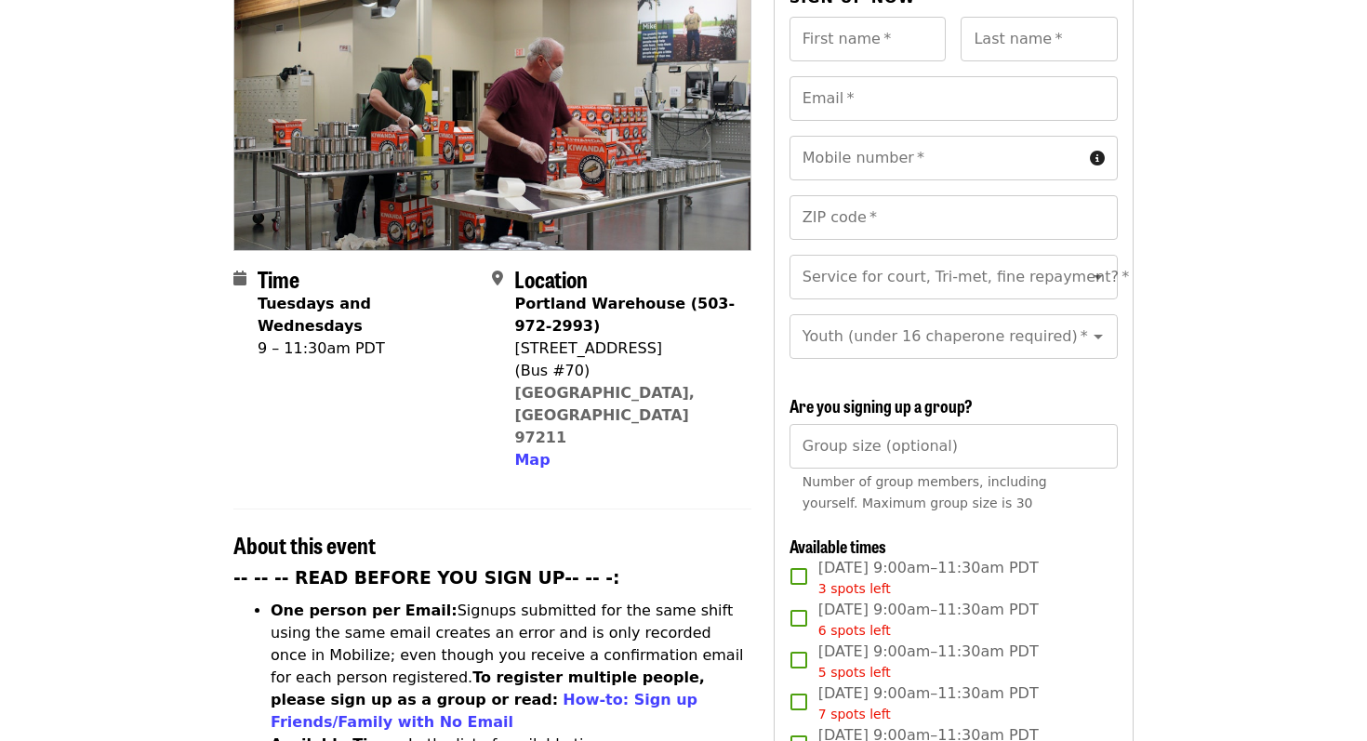
scroll to position [0, 0]
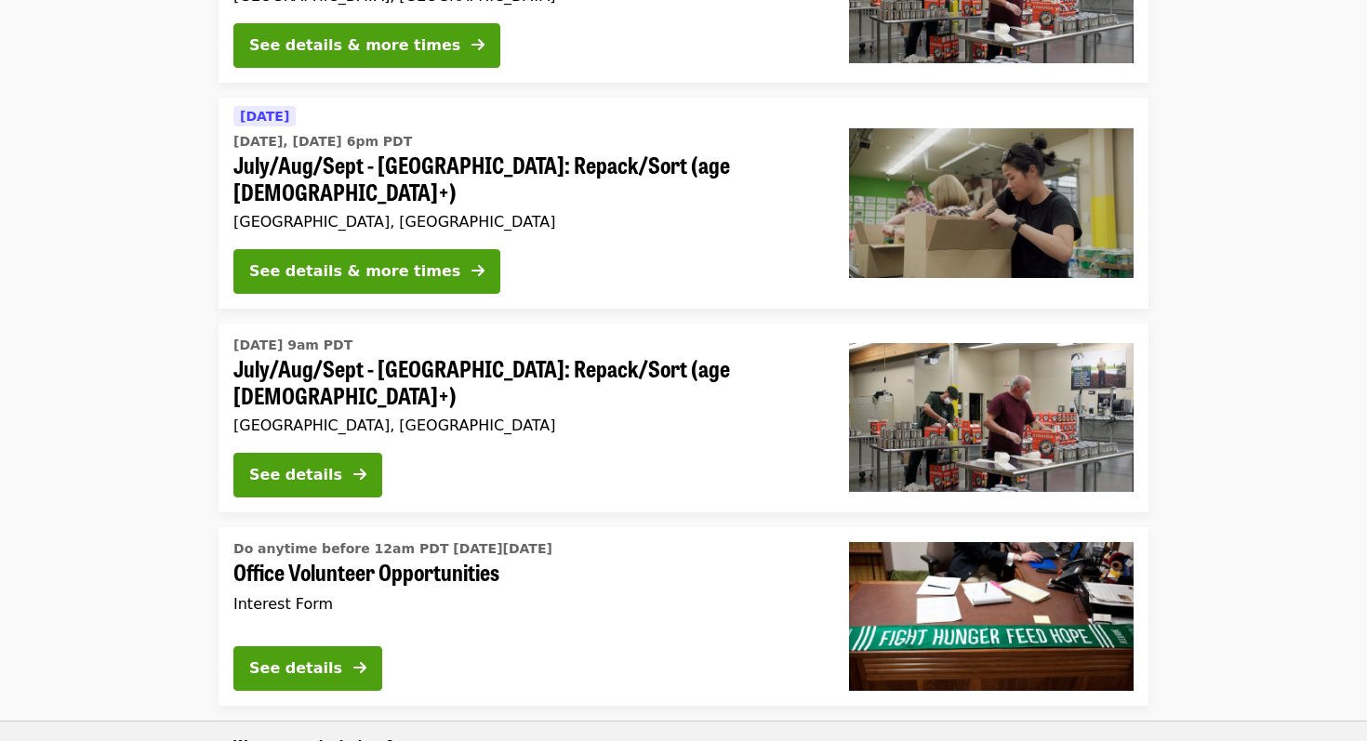
scroll to position [746, 0]
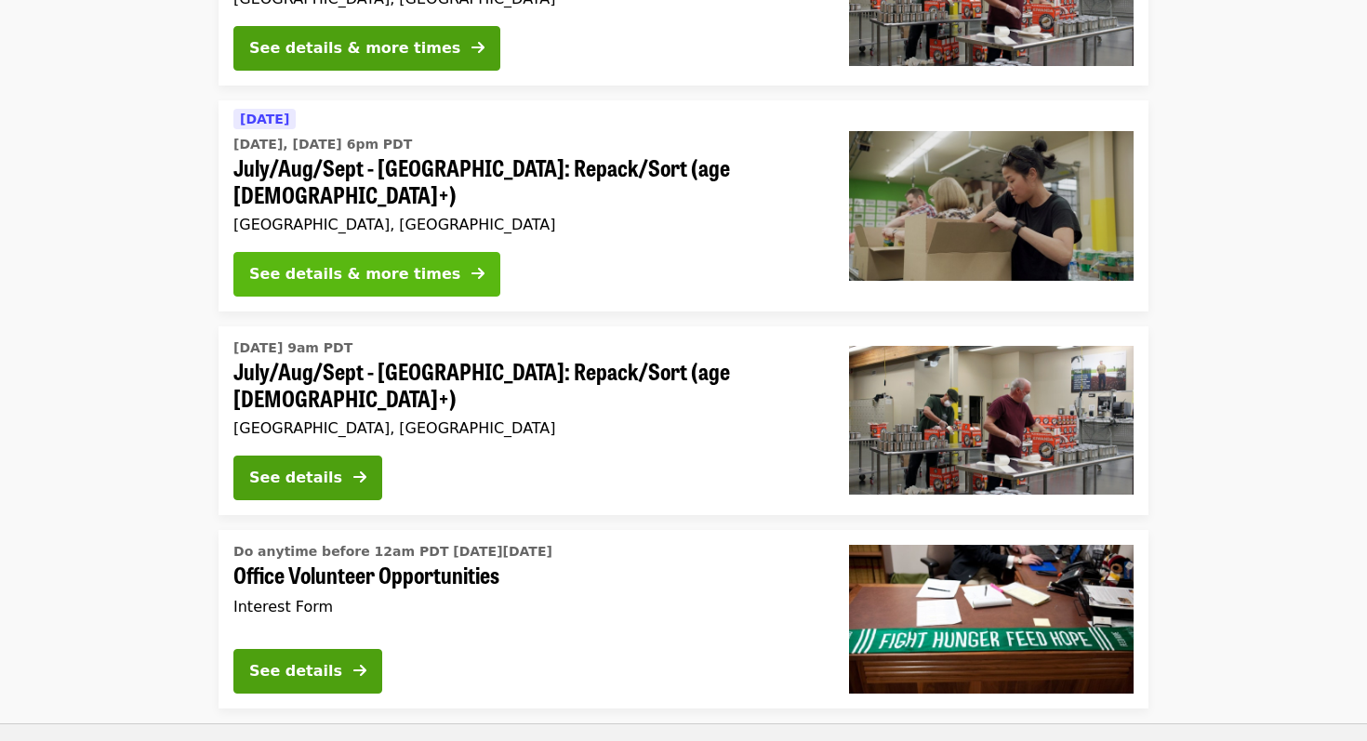
click at [401, 263] on div "See details & more times" at bounding box center [354, 274] width 211 height 22
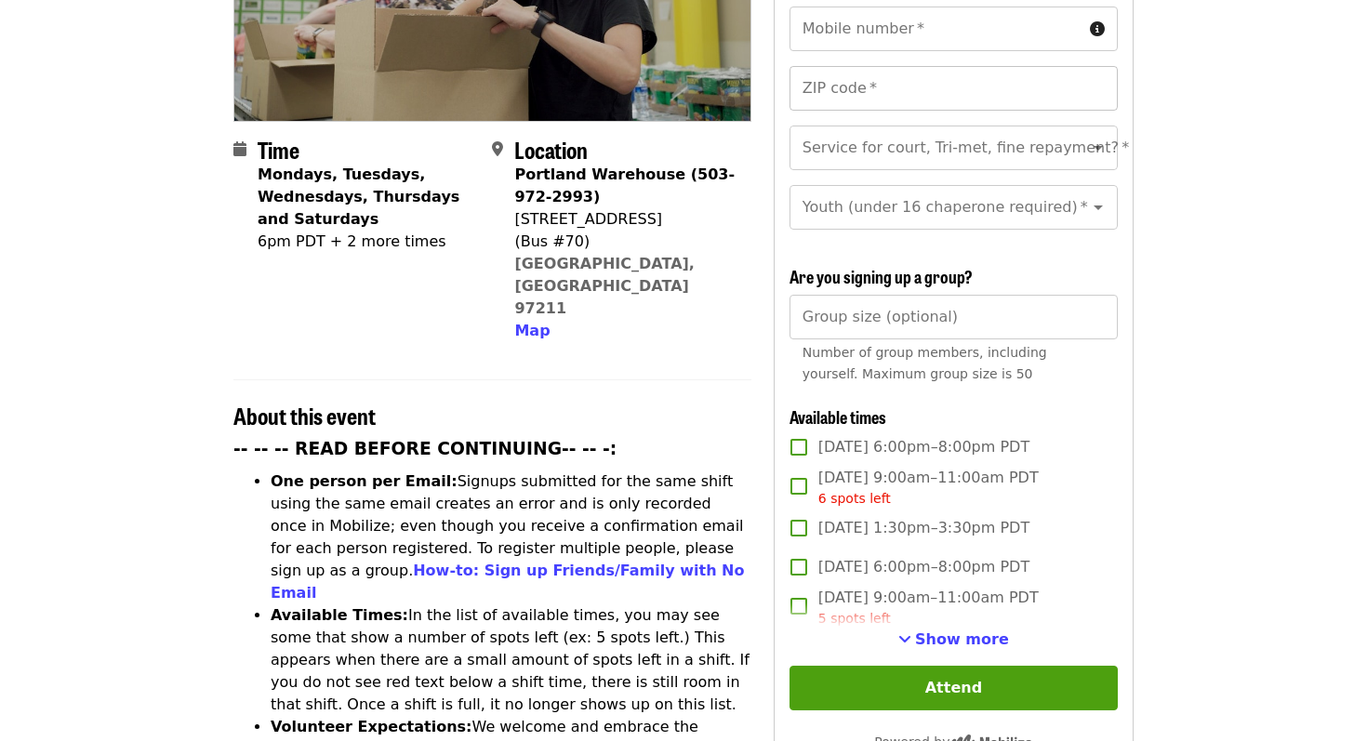
scroll to position [367, 0]
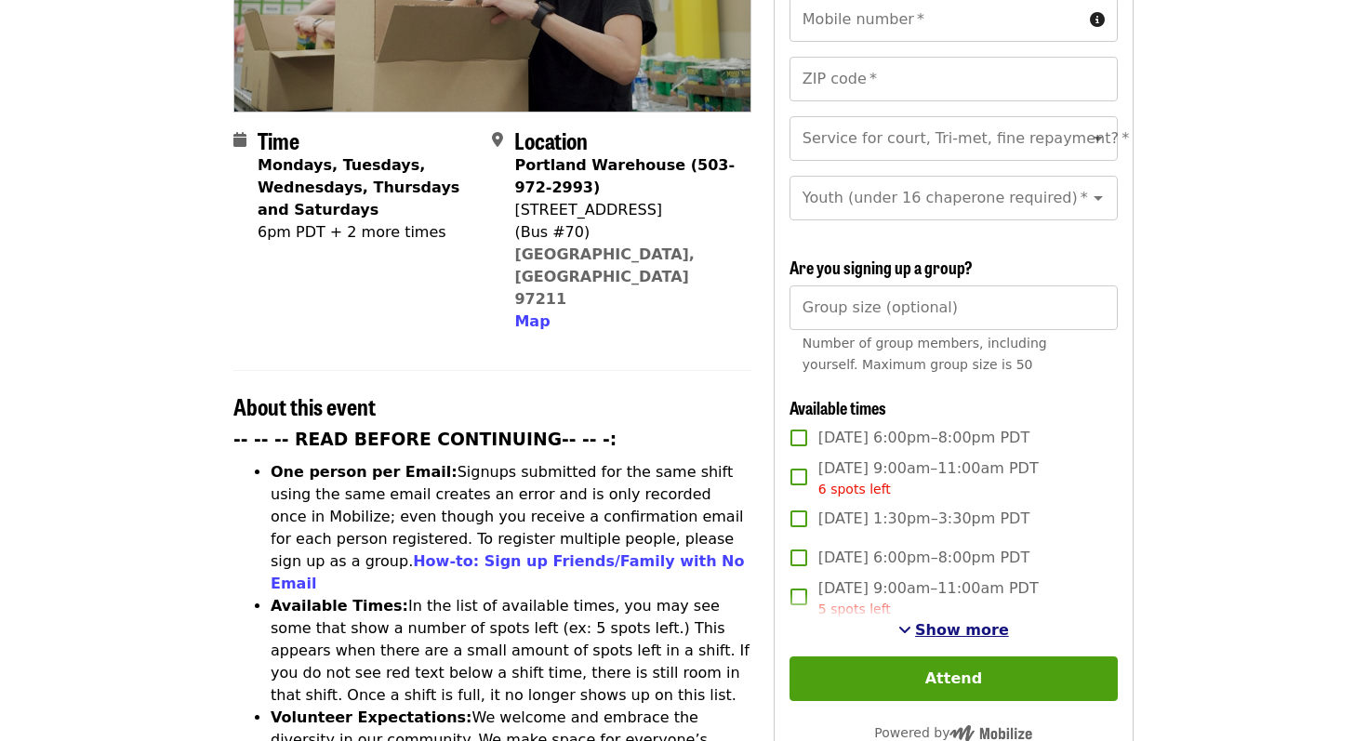
click at [939, 621] on span "Show more" at bounding box center [962, 630] width 94 height 18
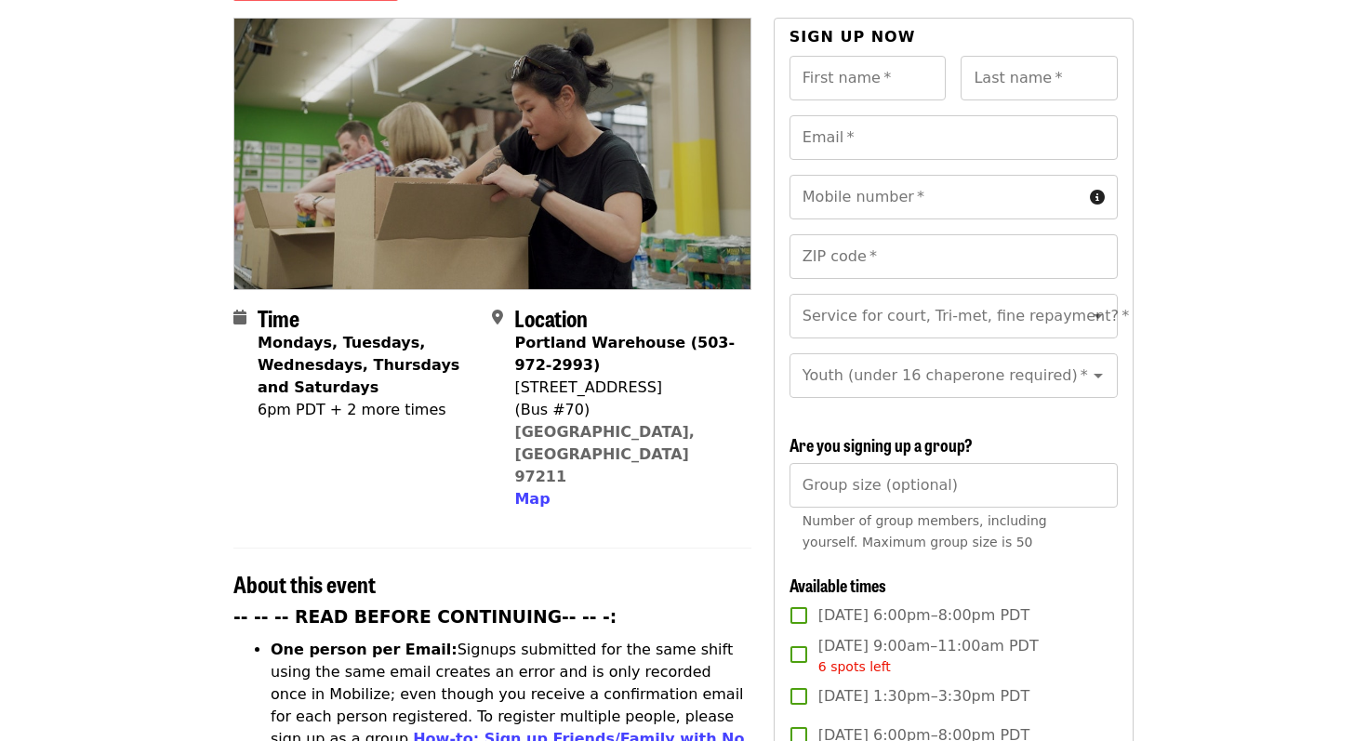
scroll to position [0, 0]
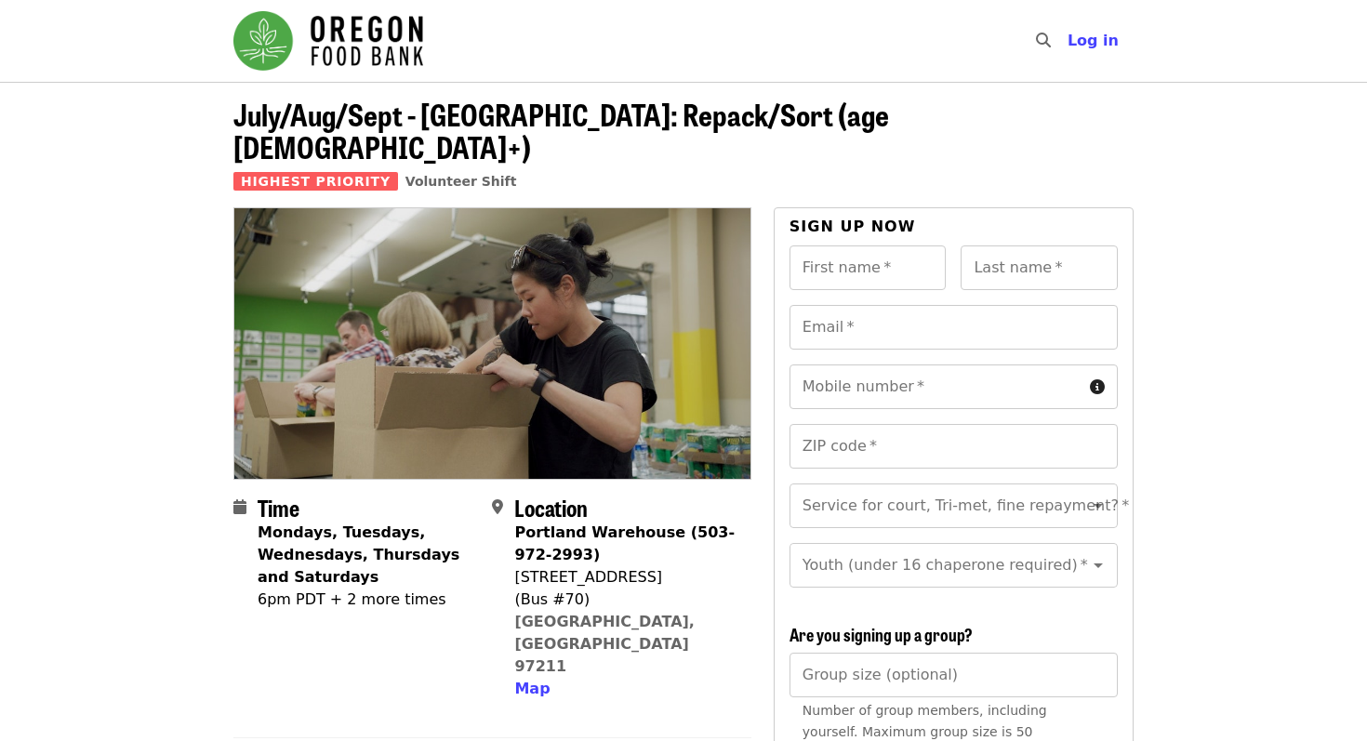
scroll to position [746, 0]
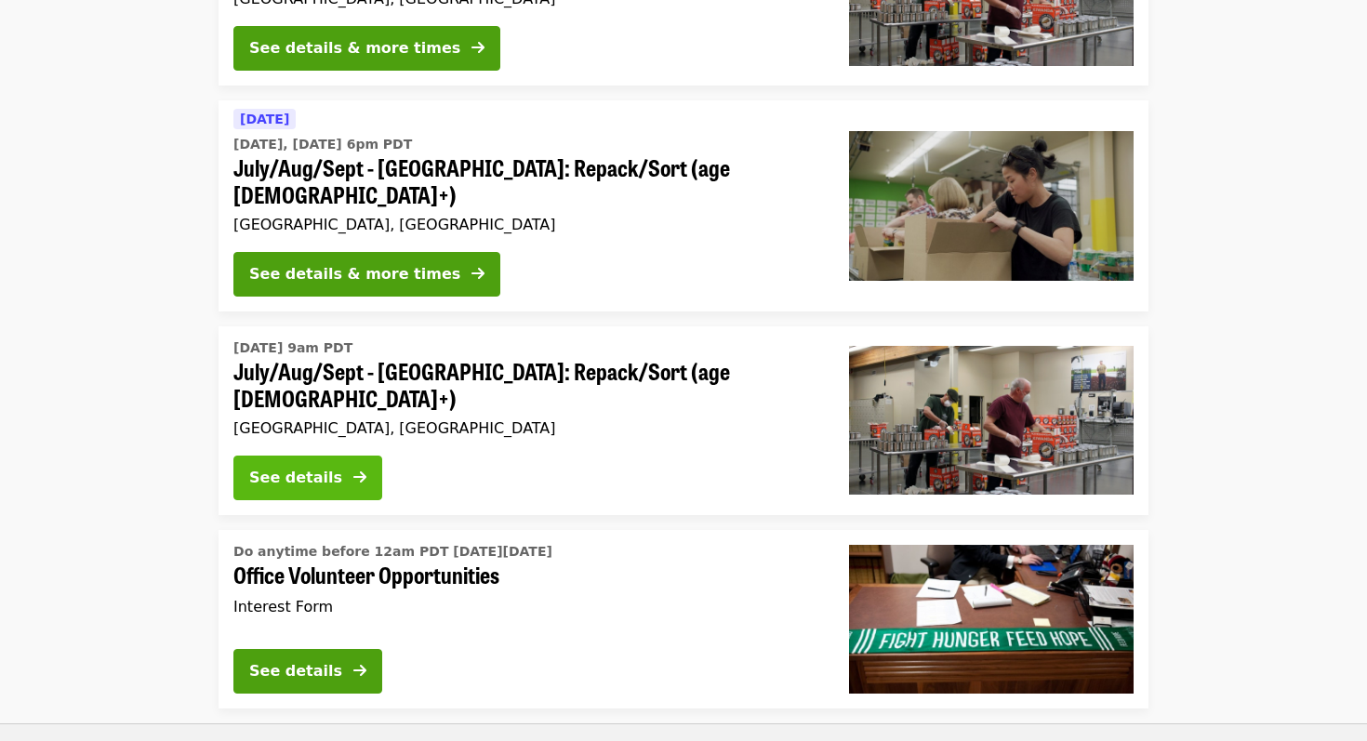
click at [297, 467] on div "See details" at bounding box center [295, 478] width 93 height 22
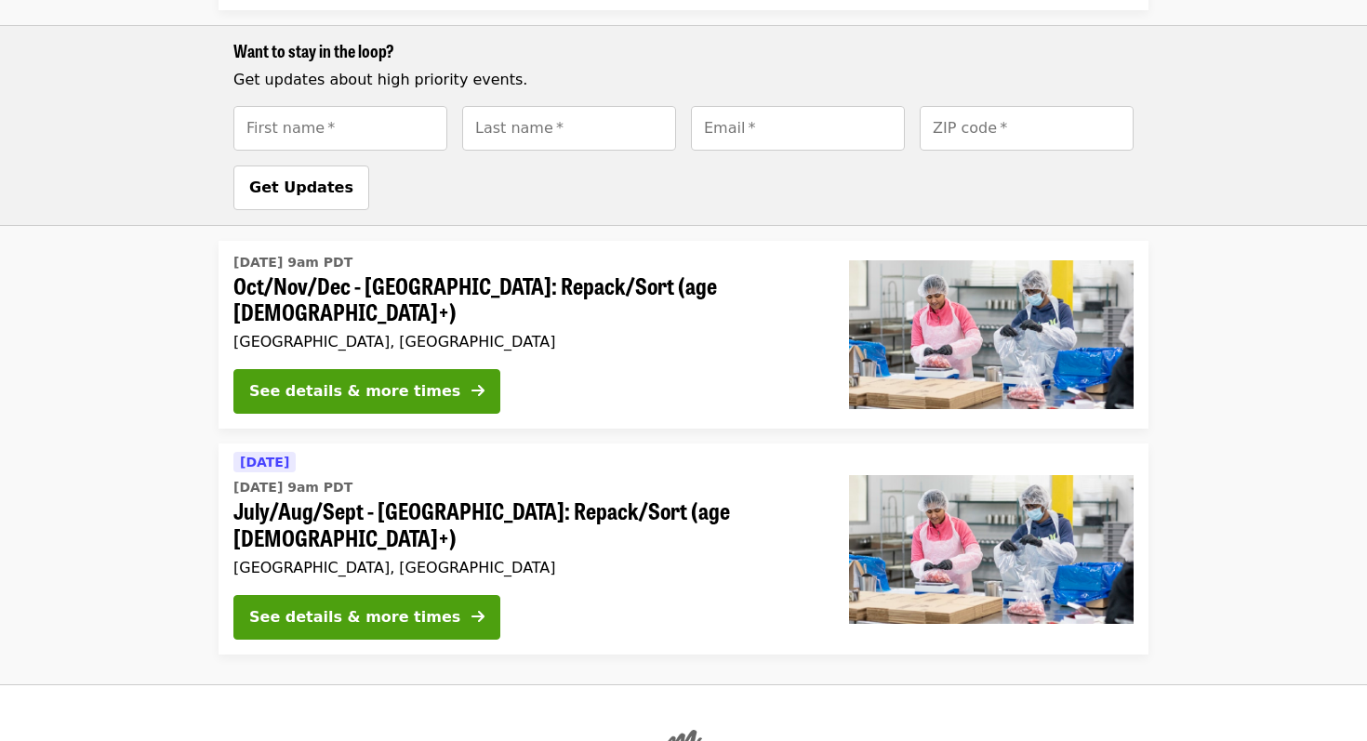
scroll to position [1446, 0]
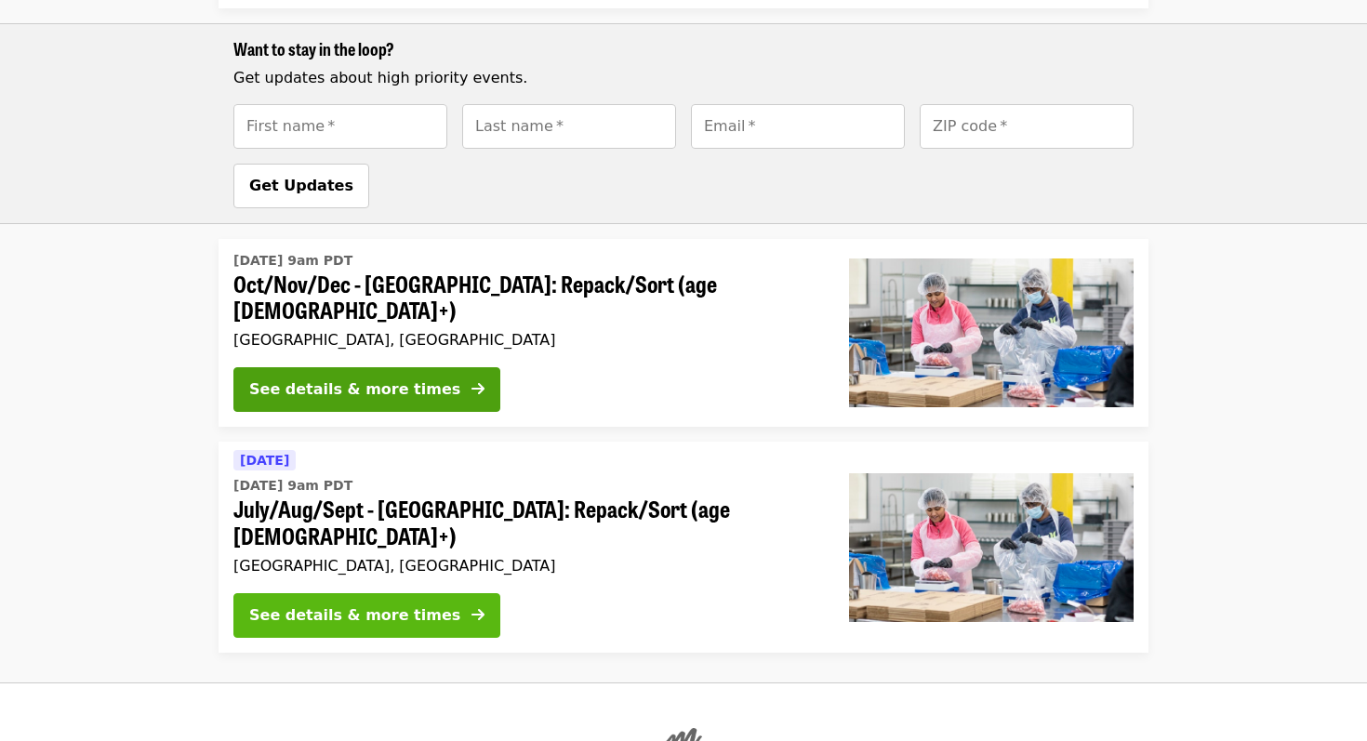
click at [270, 605] on div "See details & more times" at bounding box center [354, 616] width 211 height 22
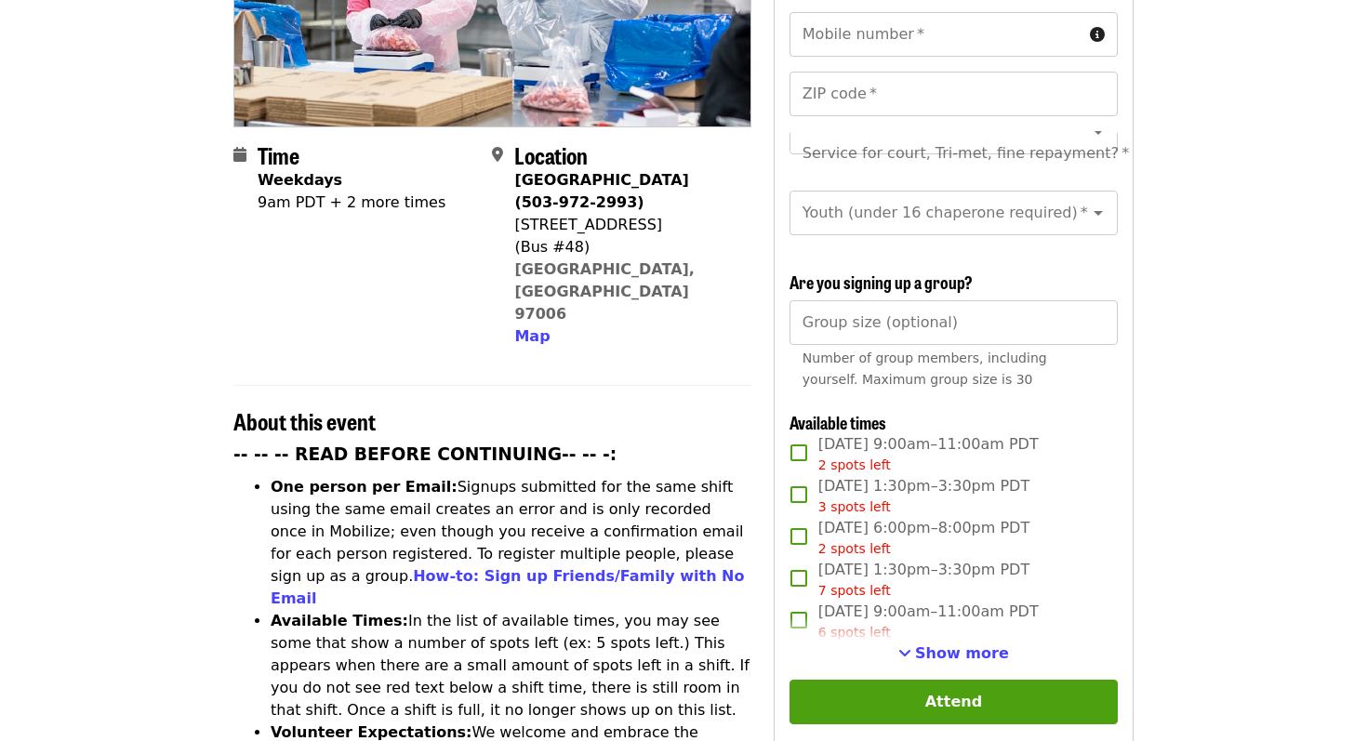
scroll to position [354, 0]
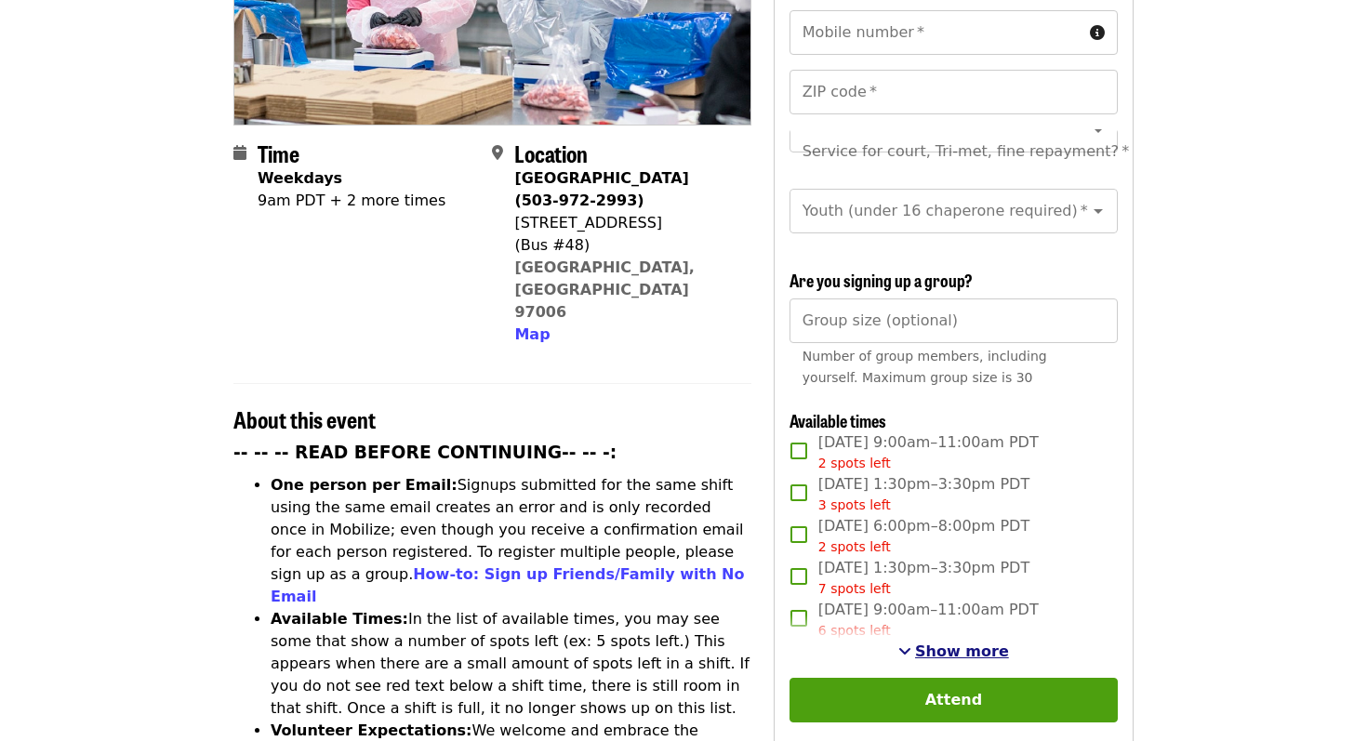
click at [924, 643] on span "Show more" at bounding box center [962, 652] width 94 height 18
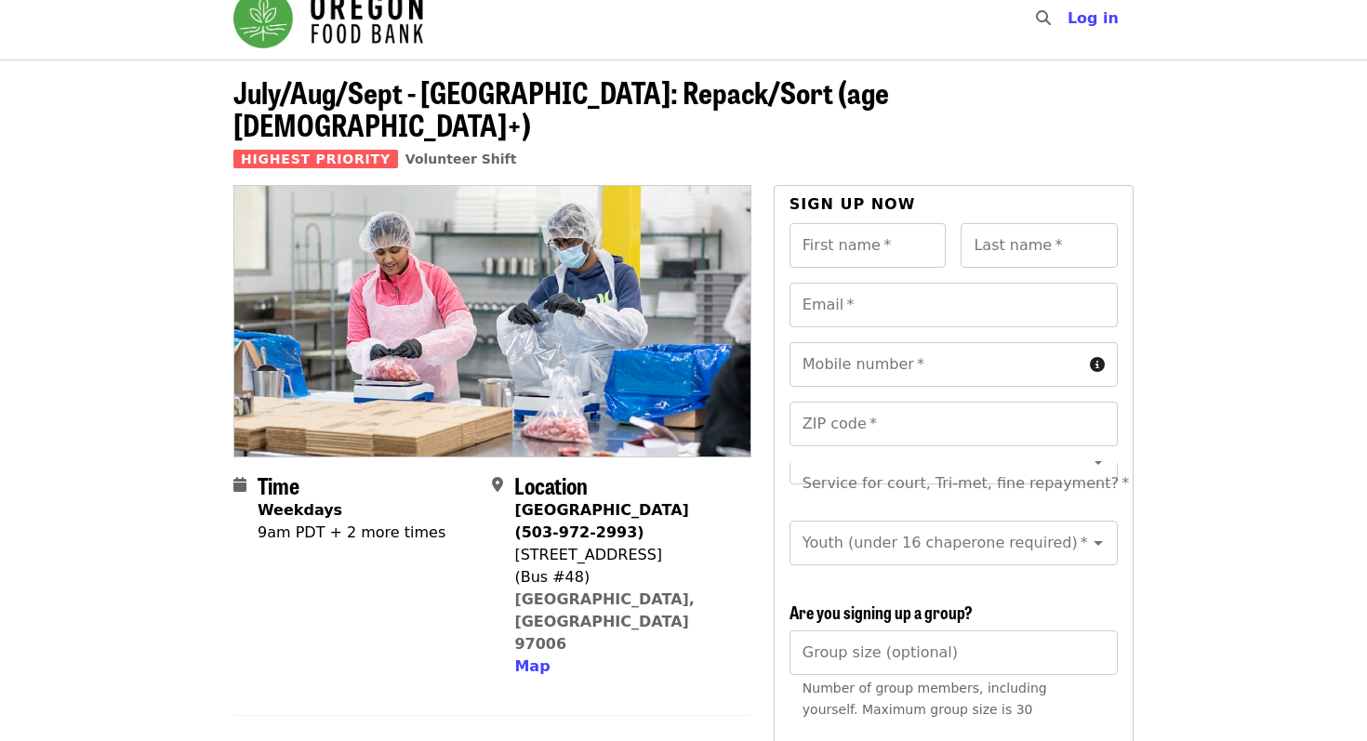
scroll to position [0, 0]
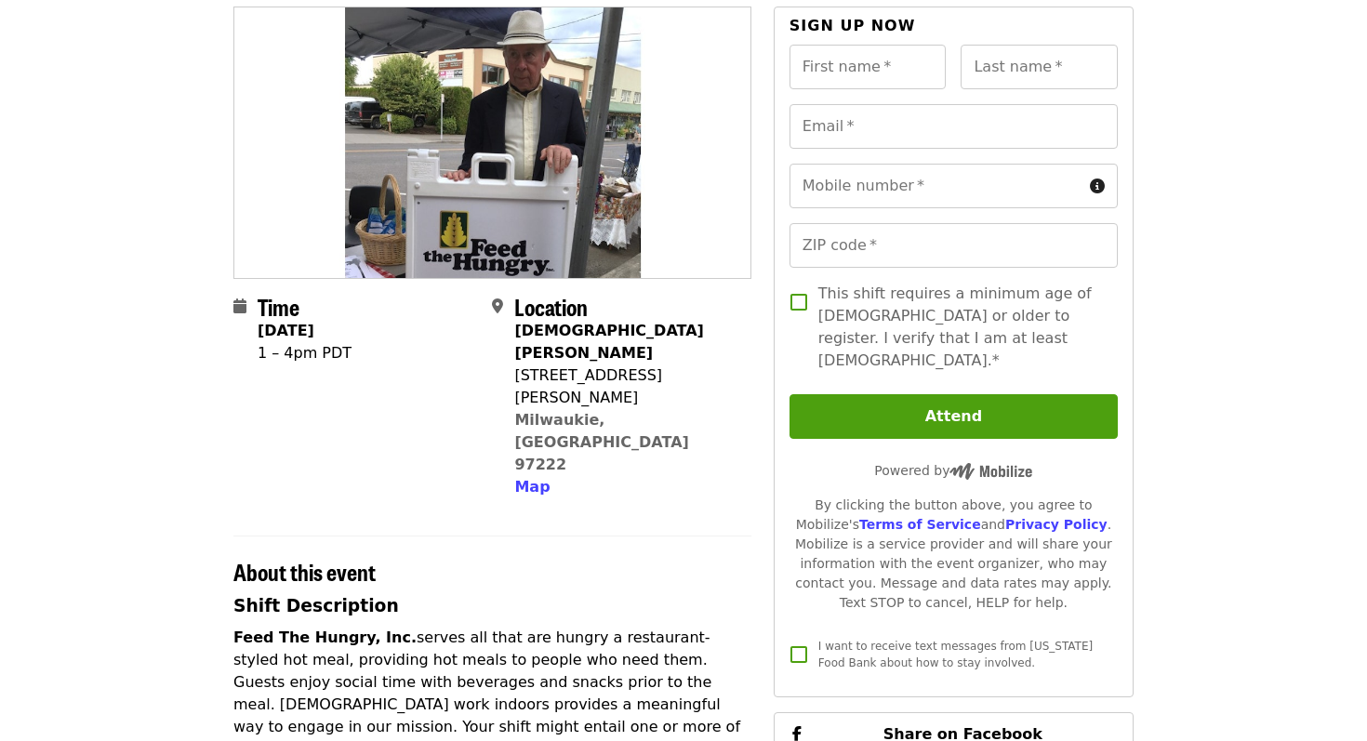
scroll to position [171, 0]
